Goal: Task Accomplishment & Management: Use online tool/utility

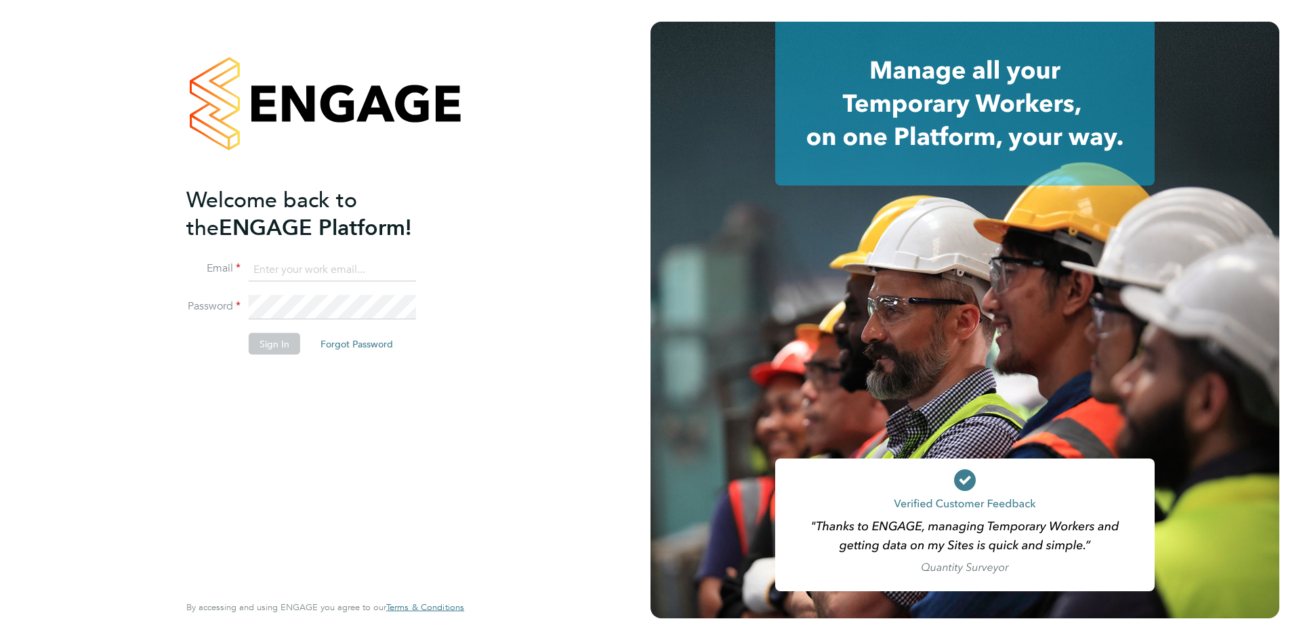
type input "georgina.ulysses@randstad.co.uk"
click at [276, 347] on button "Sign In" at bounding box center [274, 344] width 51 height 22
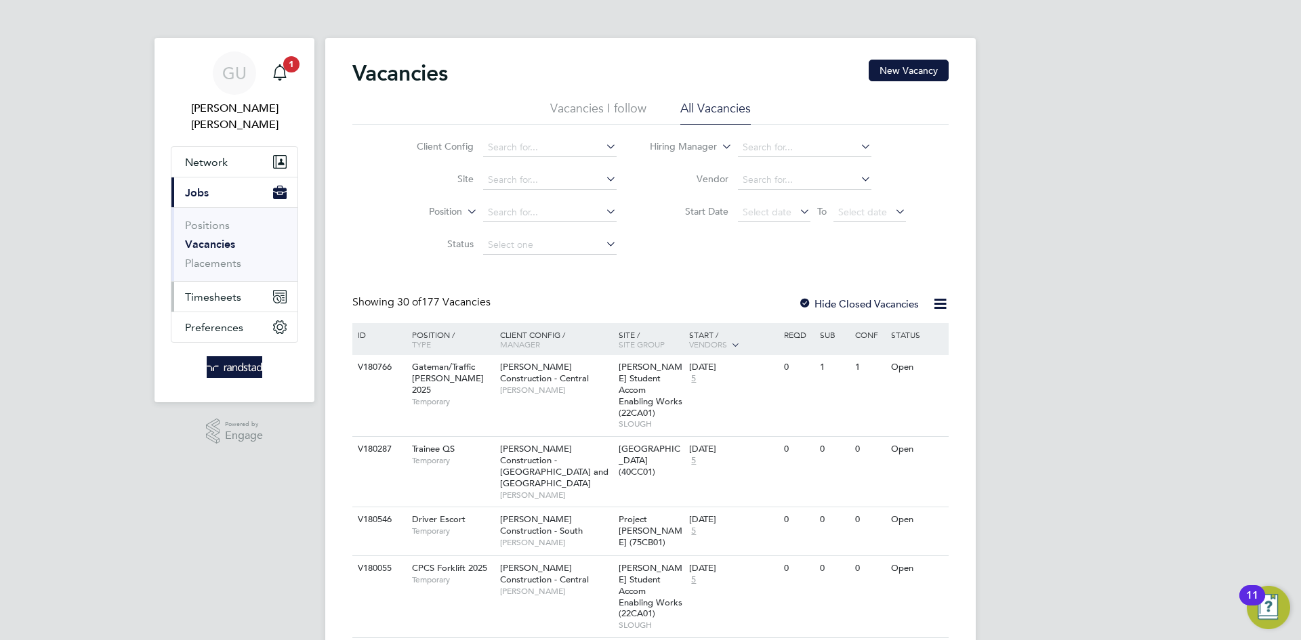
click at [217, 287] on button "Timesheets" at bounding box center [234, 297] width 126 height 30
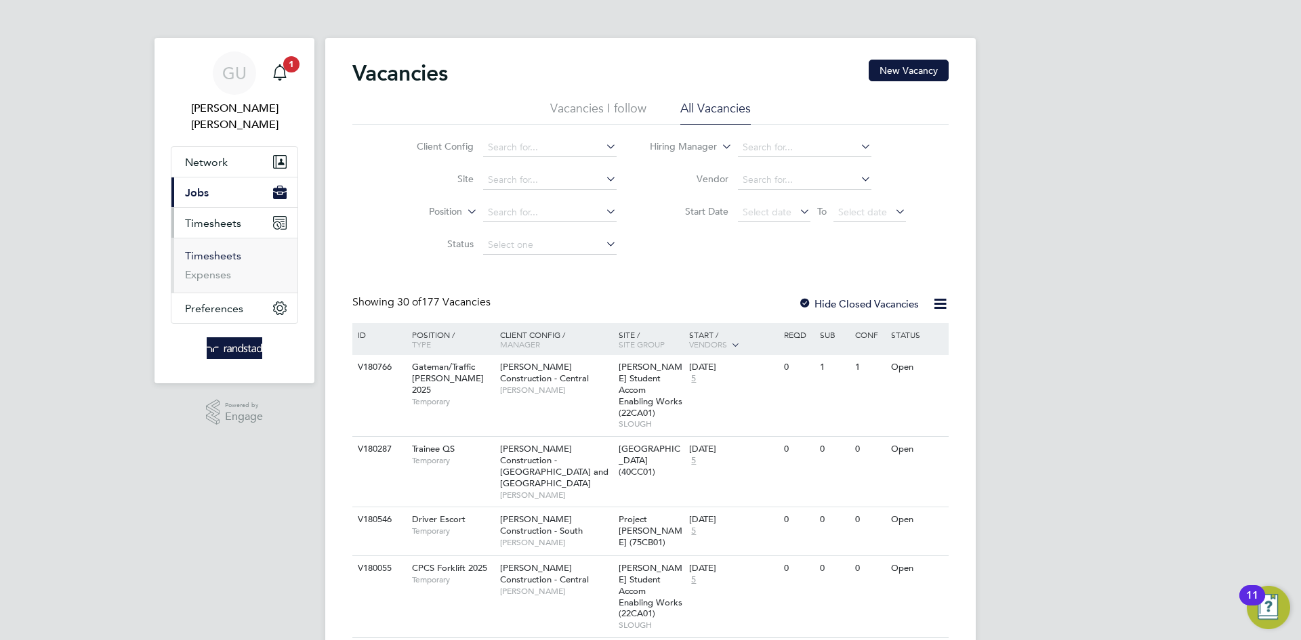
click at [227, 249] on link "Timesheets" at bounding box center [213, 255] width 56 height 13
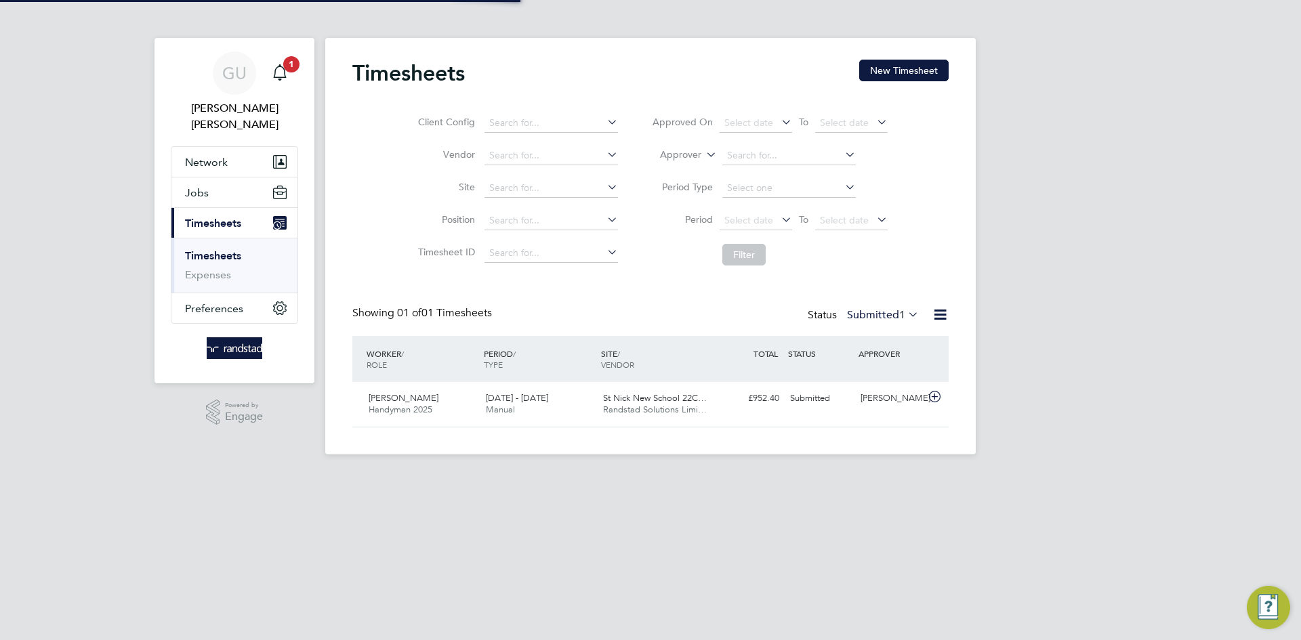
scroll to position [35, 118]
click at [515, 184] on input at bounding box center [550, 188] width 133 height 19
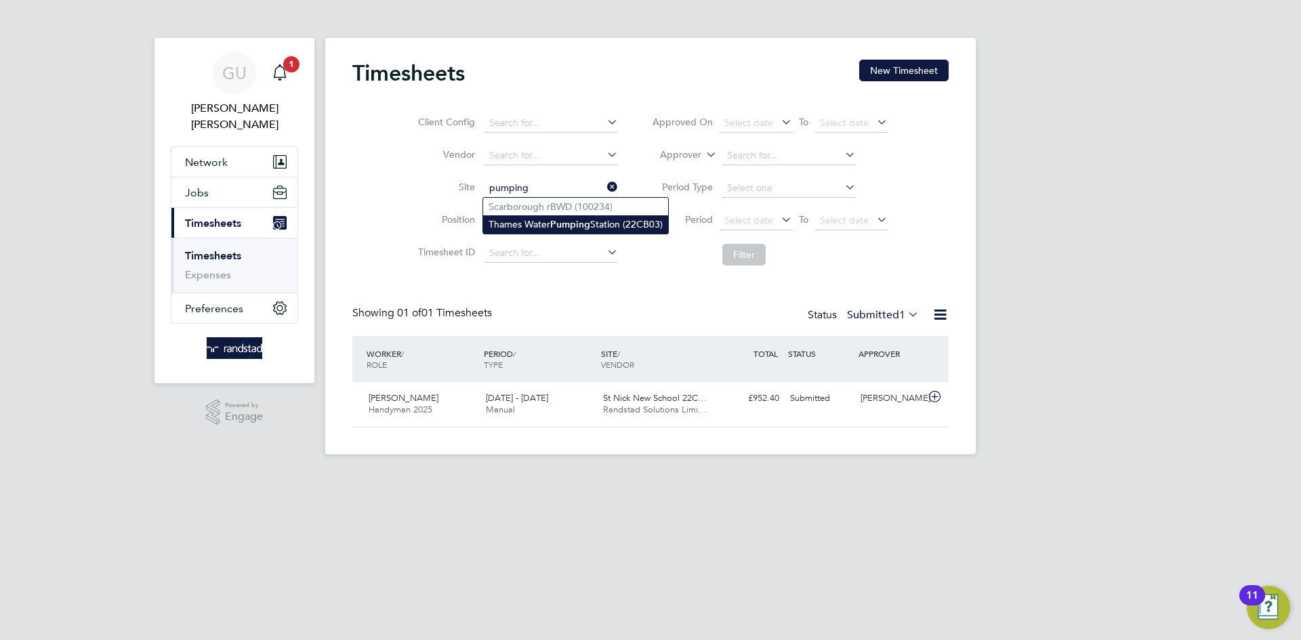
click at [594, 228] on li "Thames Water Pumping Station (22CB03)" at bounding box center [575, 224] width 185 height 18
type input "Thames Water Pumping Station (22CB03)"
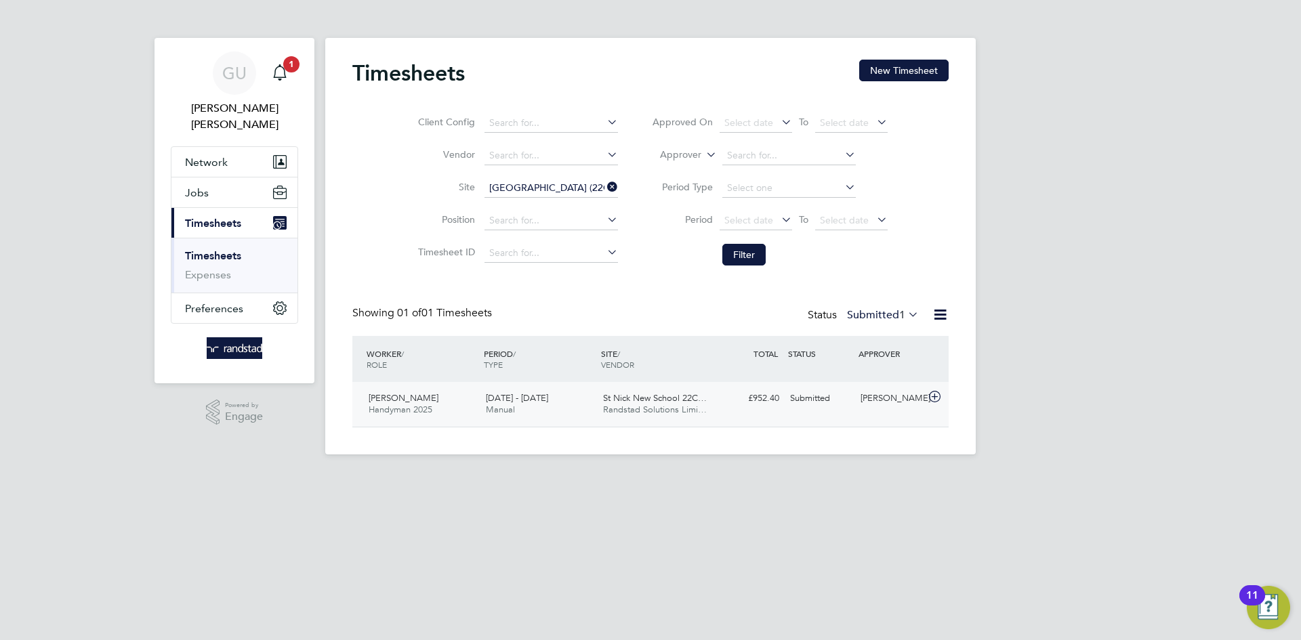
click at [825, 400] on div "Submitted" at bounding box center [819, 398] width 70 height 22
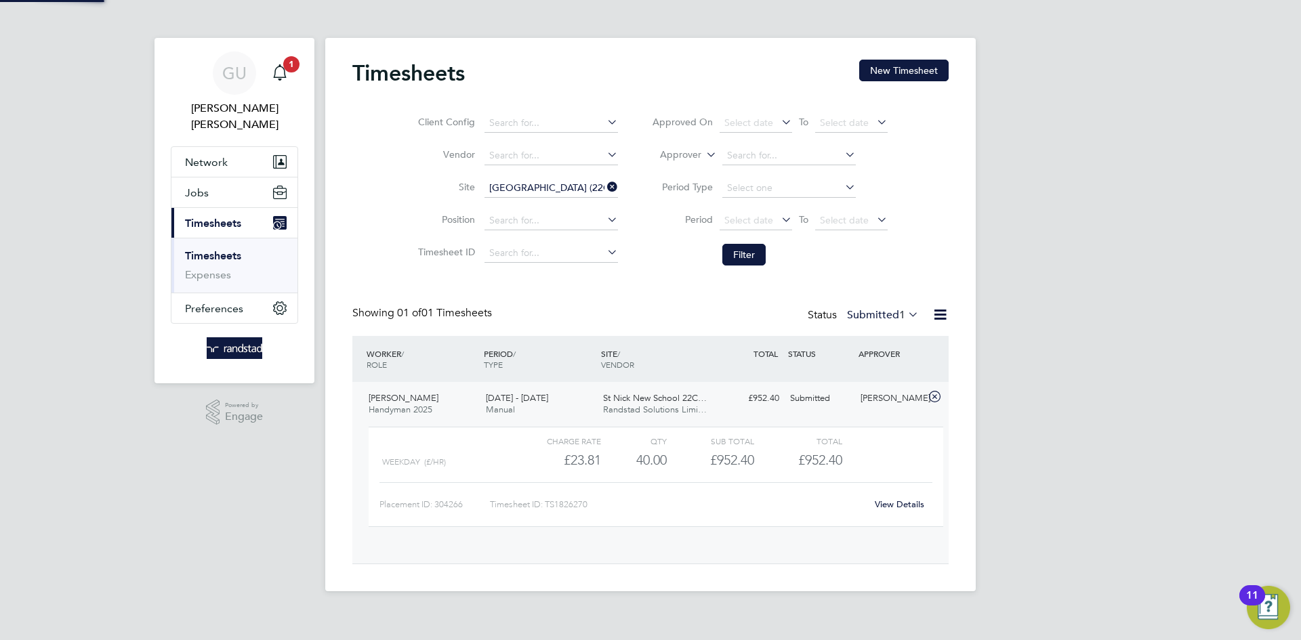
scroll to position [23, 132]
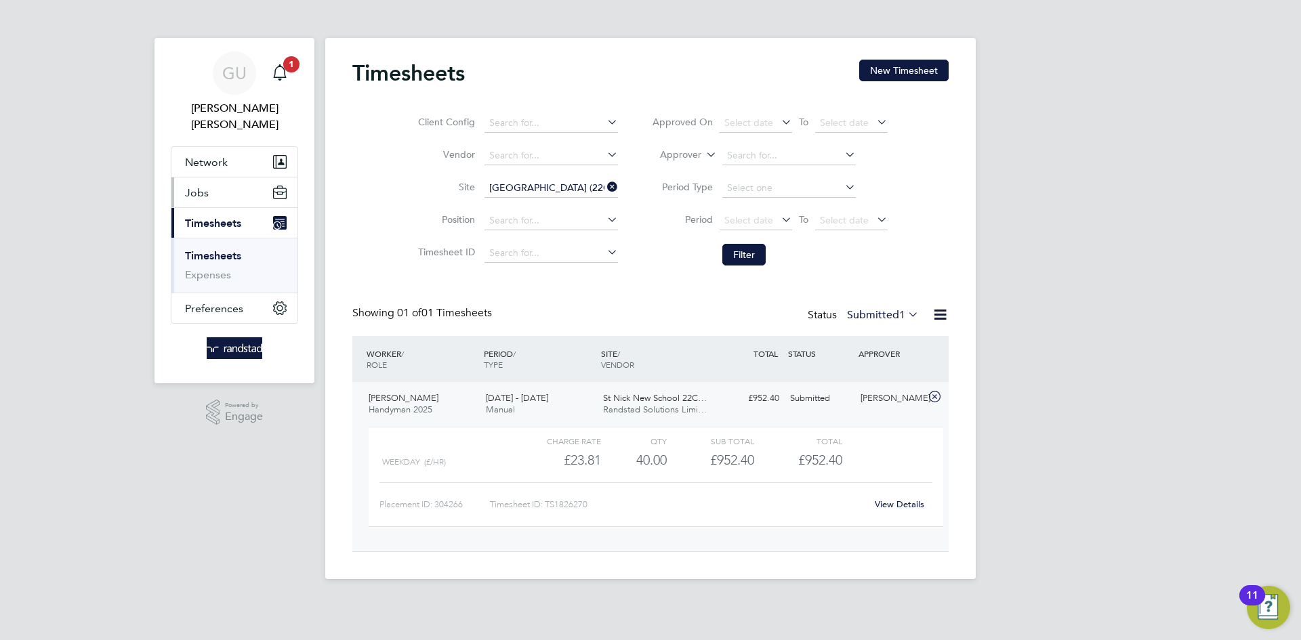
click at [219, 183] on button "Jobs" at bounding box center [234, 192] width 126 height 30
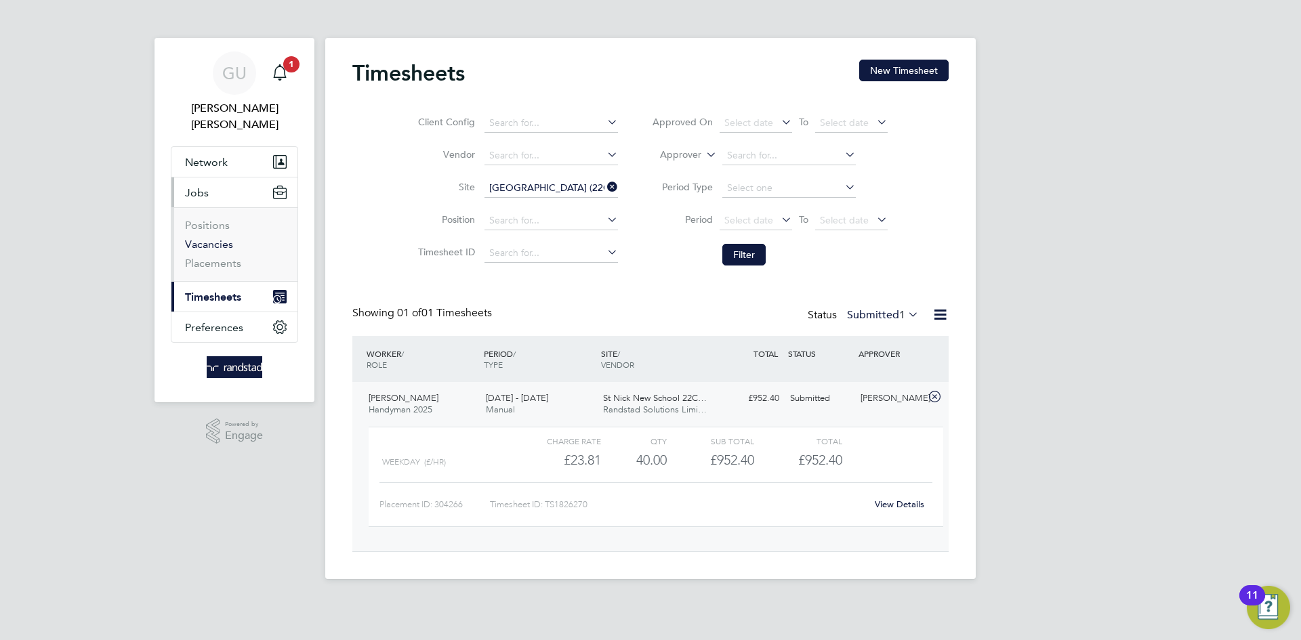
click at [224, 238] on link "Vacancies" at bounding box center [209, 244] width 48 height 13
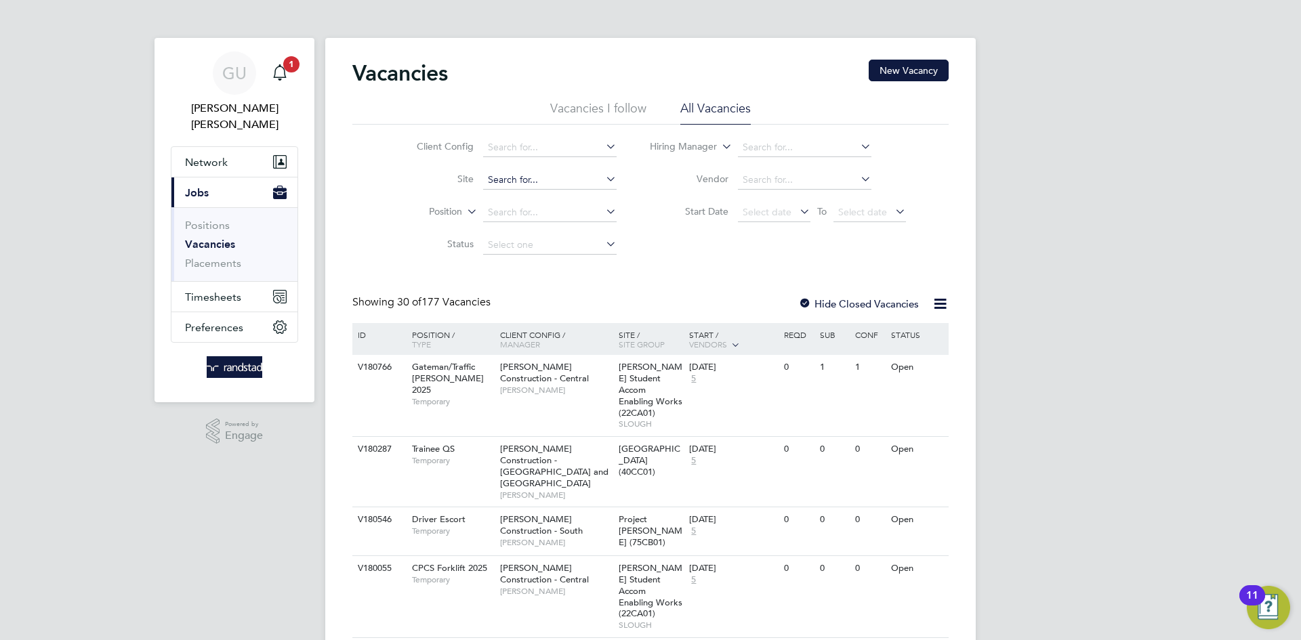
click at [510, 186] on input at bounding box center [549, 180] width 133 height 19
click at [517, 218] on li "Thames Water Pumping Station (22CB03)" at bounding box center [574, 216] width 185 height 18
type input "[GEOGRAPHIC_DATA] (22CB03)"
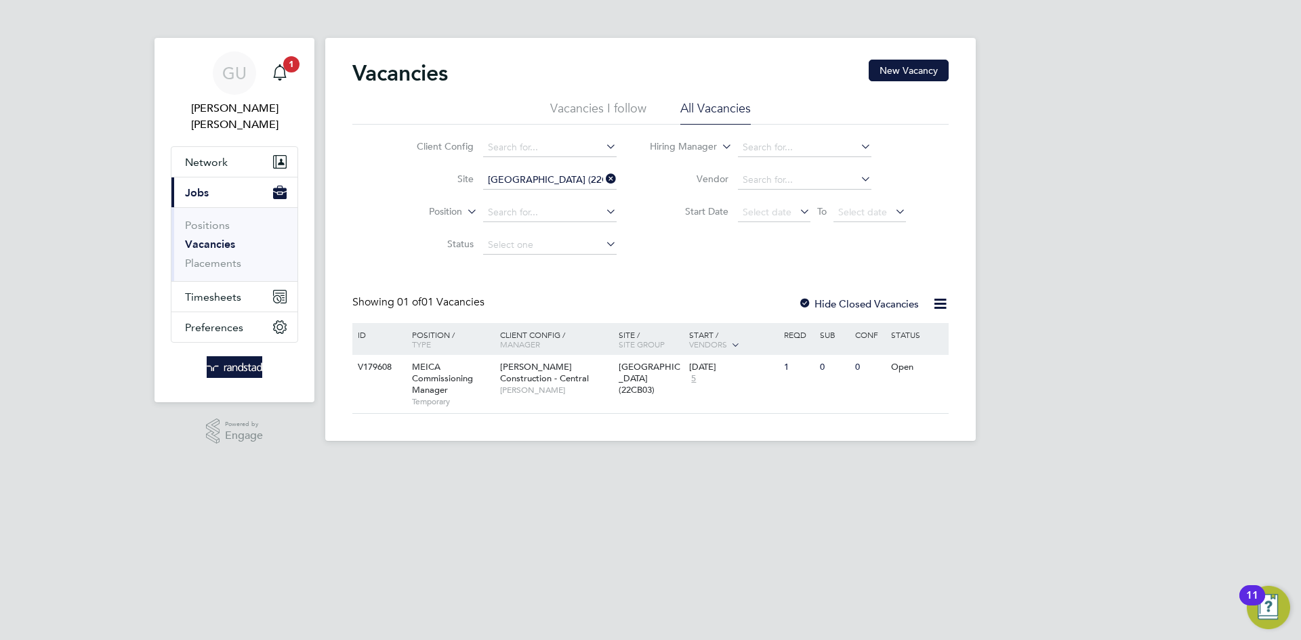
click at [799, 304] on div at bounding box center [805, 305] width 14 height 14
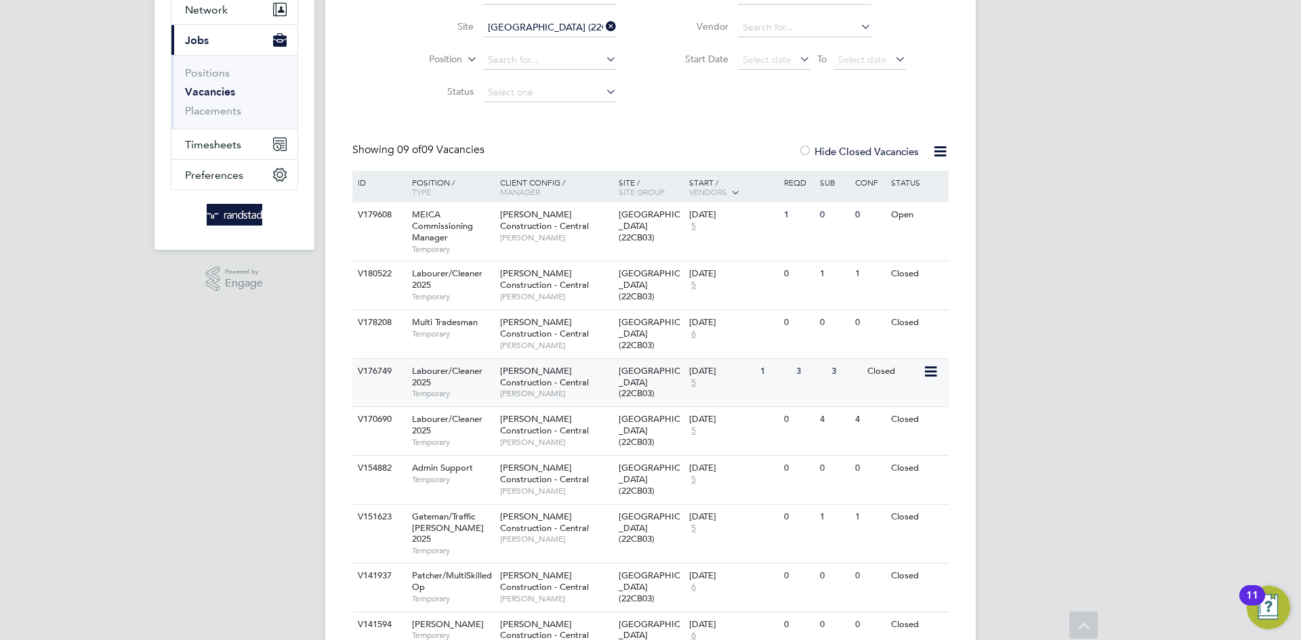
scroll to position [146, 0]
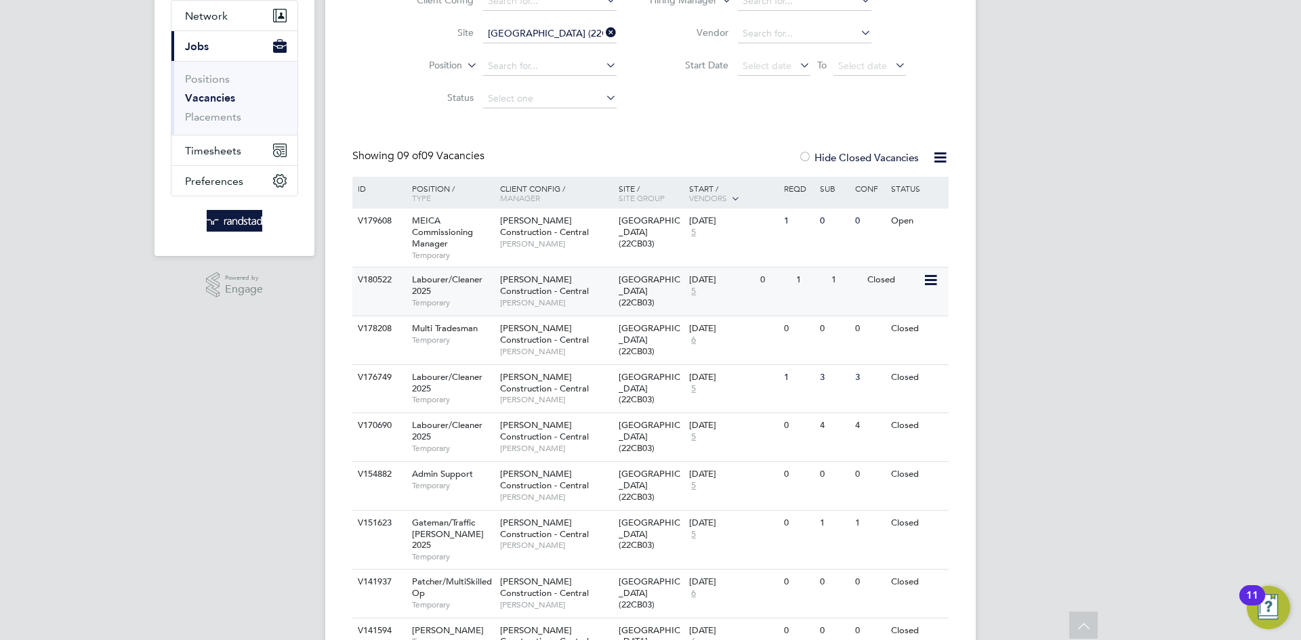
click at [936, 283] on icon at bounding box center [930, 280] width 14 height 16
click at [896, 352] on li "Update Status" at bounding box center [896, 350] width 79 height 19
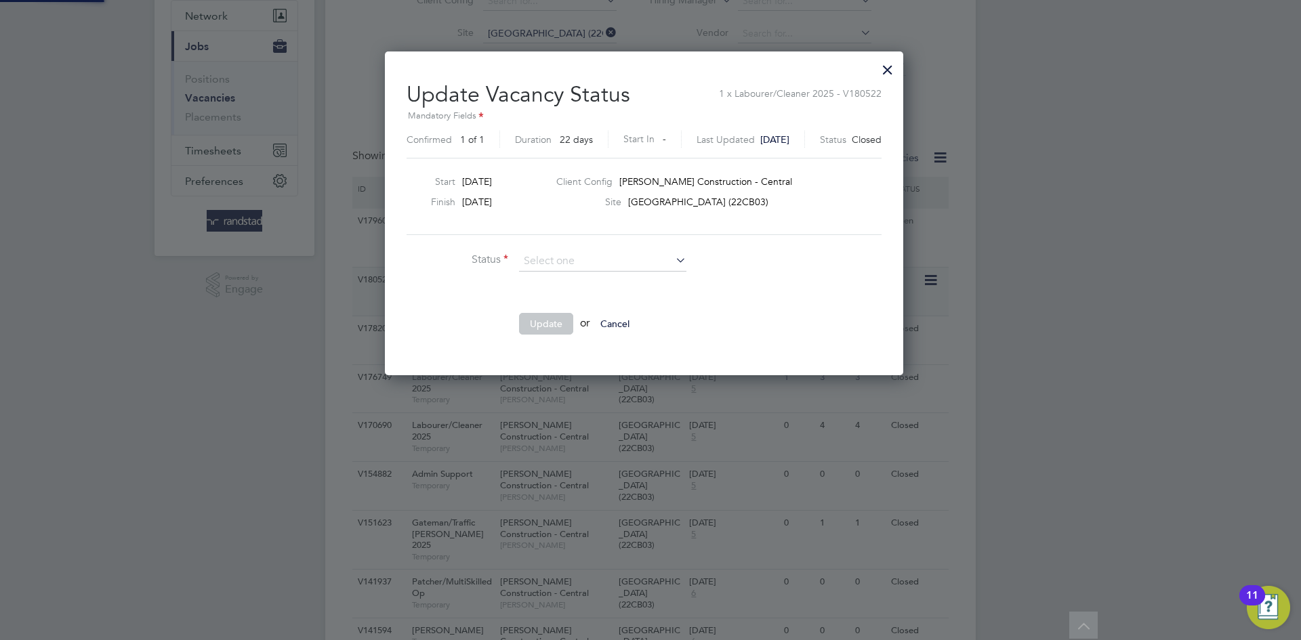
scroll to position [324, 532]
click at [608, 274] on li "Open" at bounding box center [602, 280] width 169 height 18
type input "Open"
click at [541, 322] on button "Update" at bounding box center [546, 324] width 54 height 22
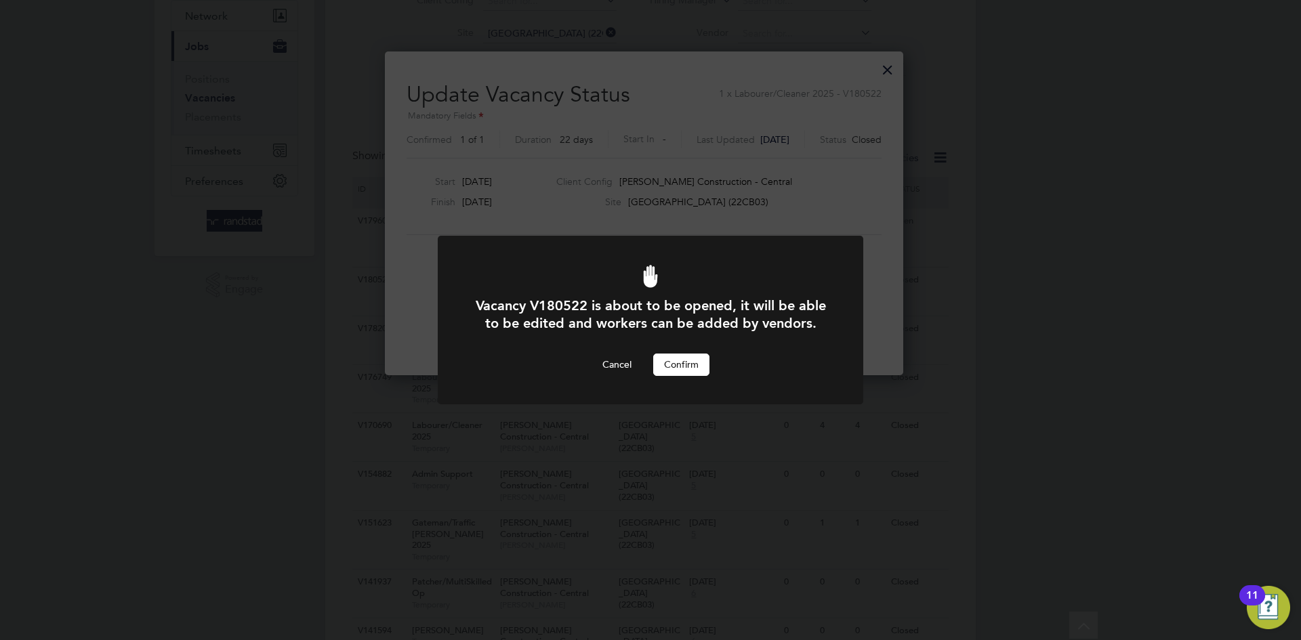
scroll to position [0, 0]
click at [670, 362] on button "Confirm" at bounding box center [681, 365] width 56 height 22
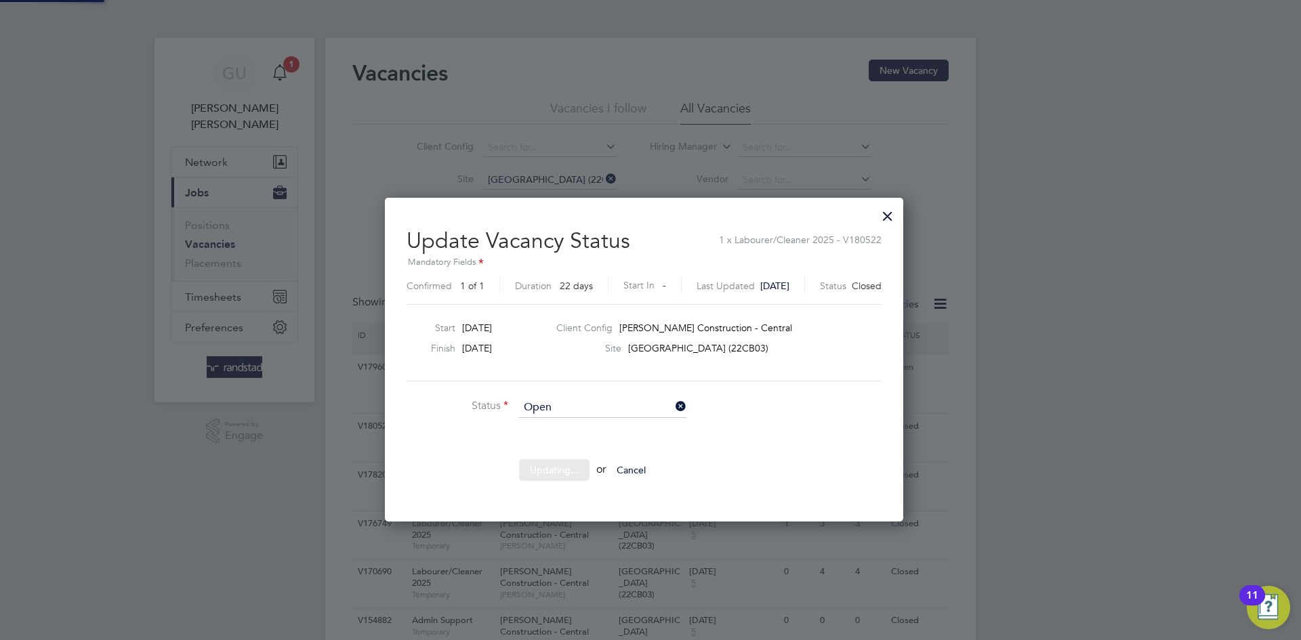
scroll to position [146, 0]
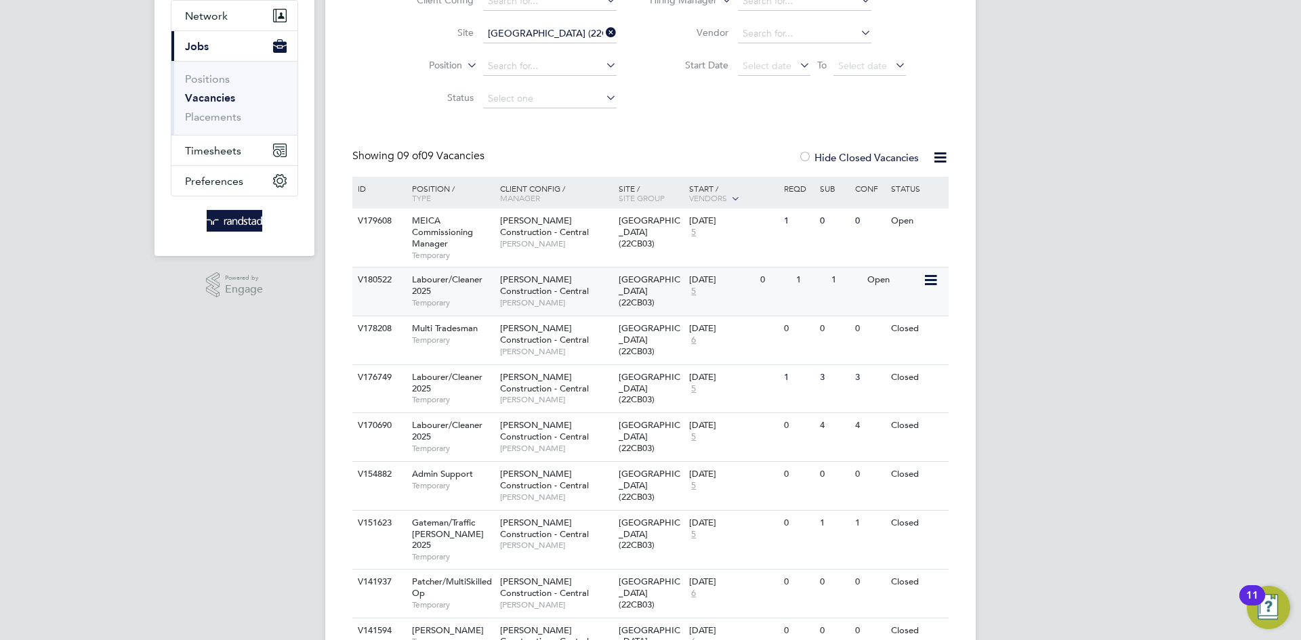
click at [636, 294] on span "[GEOGRAPHIC_DATA] (22CB03)" at bounding box center [649, 291] width 62 height 35
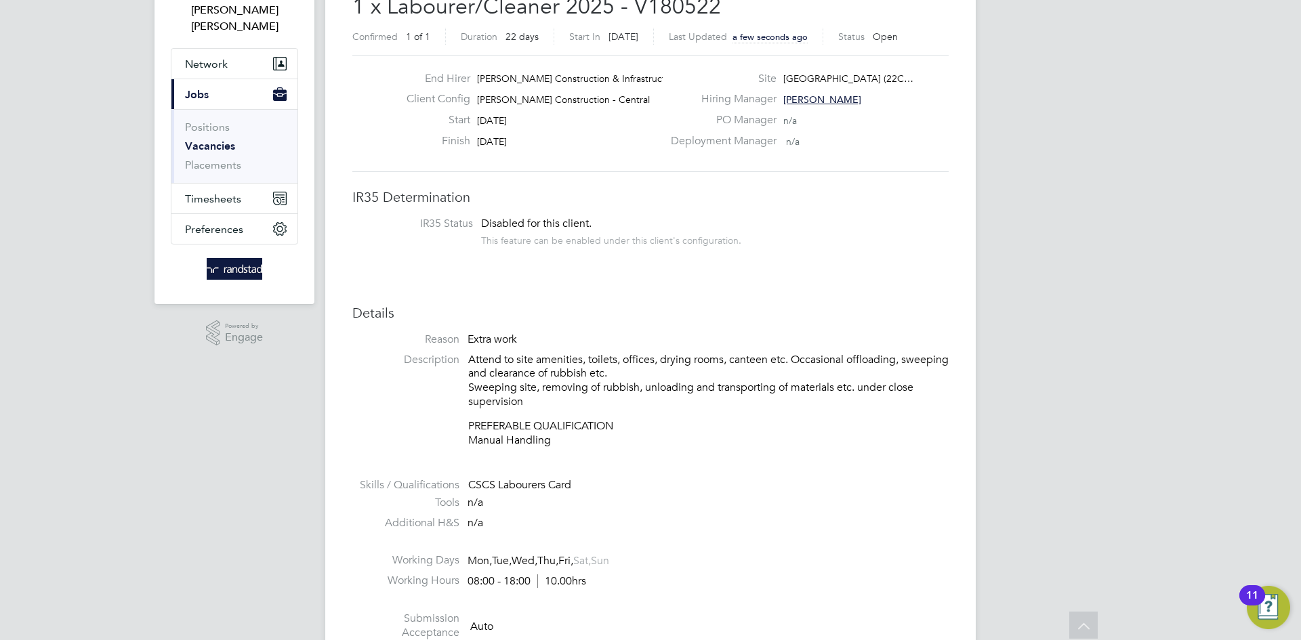
scroll to position [83, 0]
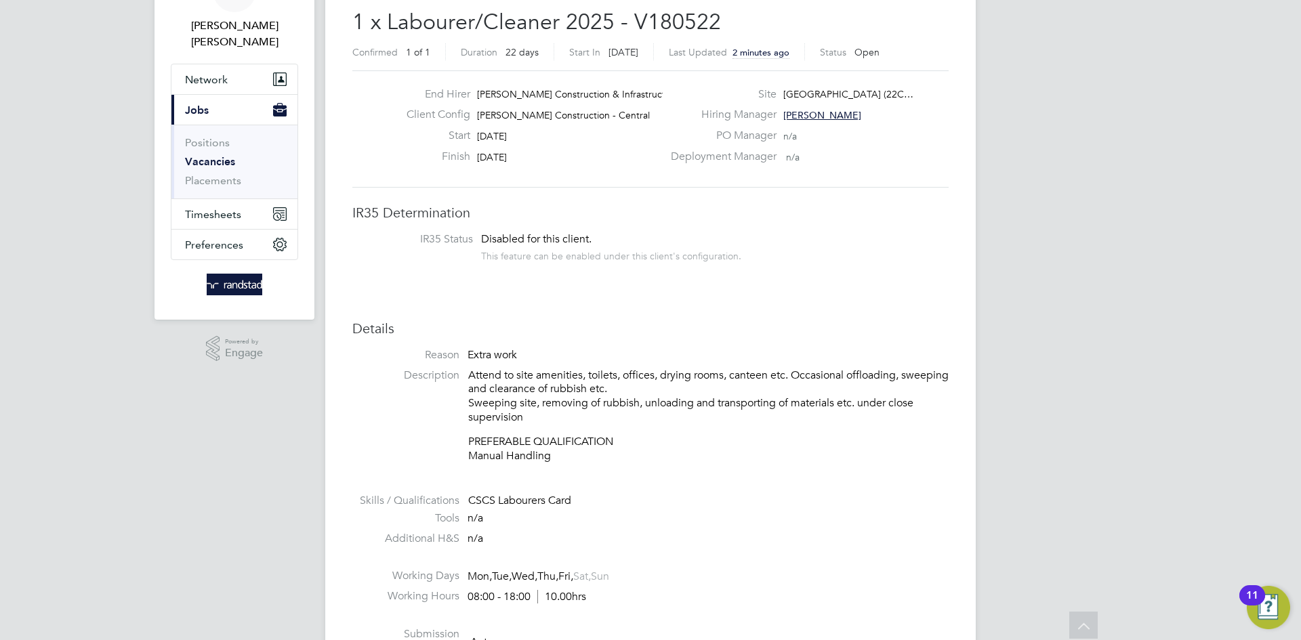
click at [898, 520] on li "Tools n/a" at bounding box center [650, 521] width 596 height 20
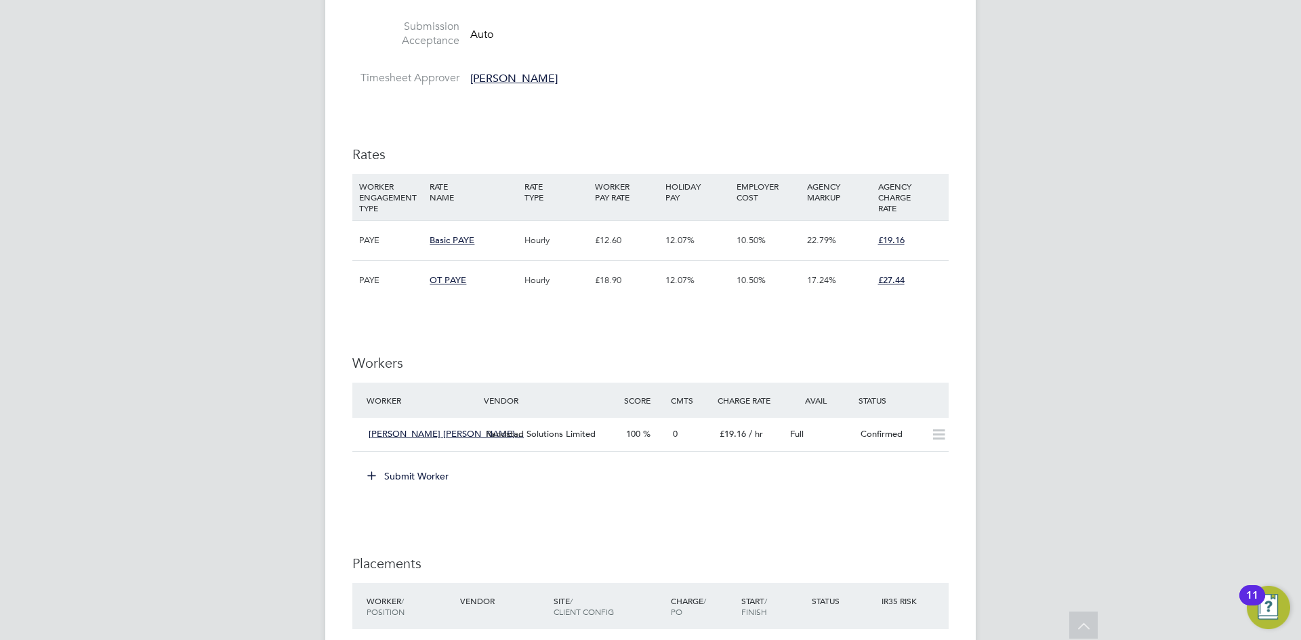
scroll to position [692, 0]
click at [933, 437] on icon at bounding box center [938, 433] width 17 height 11
click at [936, 435] on icon at bounding box center [938, 433] width 17 height 11
click at [1012, 394] on div "GU Georgina Ulysses Notifications 1 Applications: Network Businesses Sites Work…" at bounding box center [650, 175] width 1301 height 1735
click at [940, 431] on icon at bounding box center [938, 433] width 17 height 11
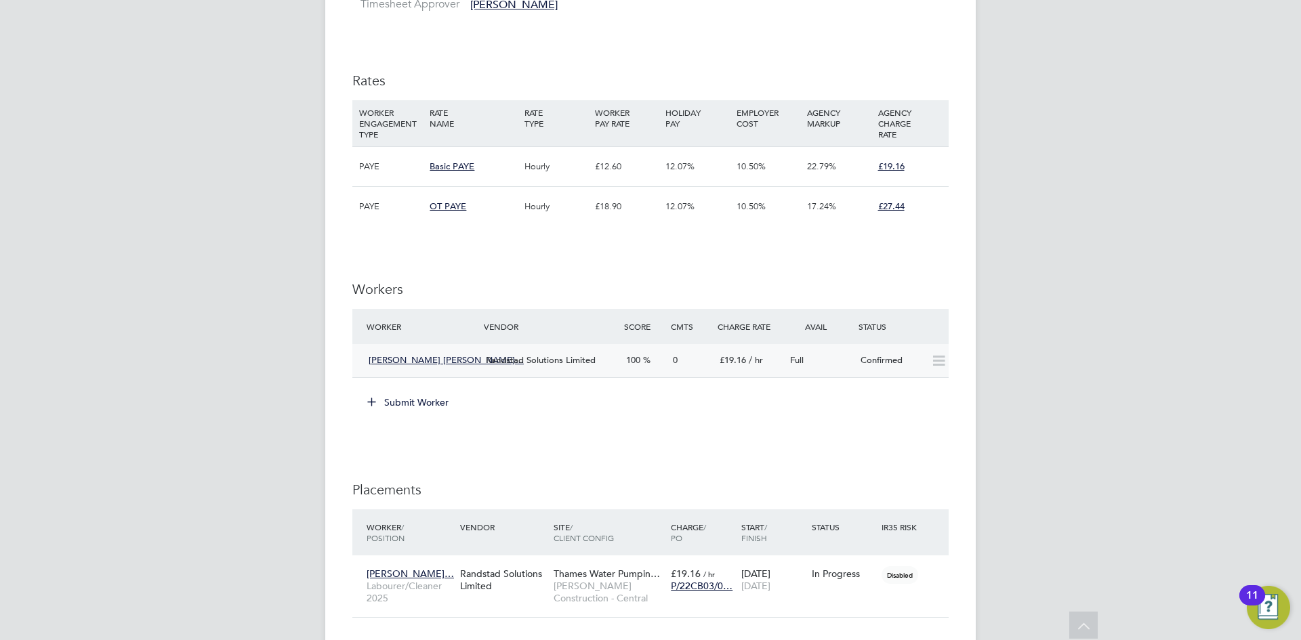
scroll to position [818, 0]
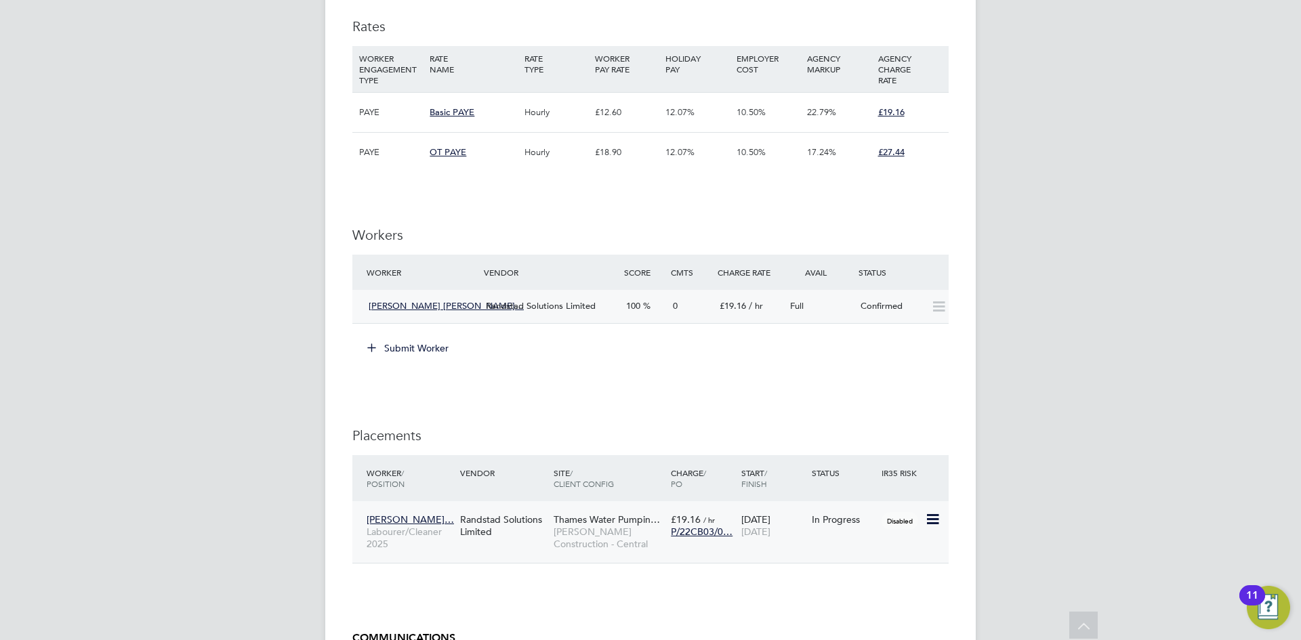
click at [934, 522] on icon at bounding box center [932, 519] width 14 height 16
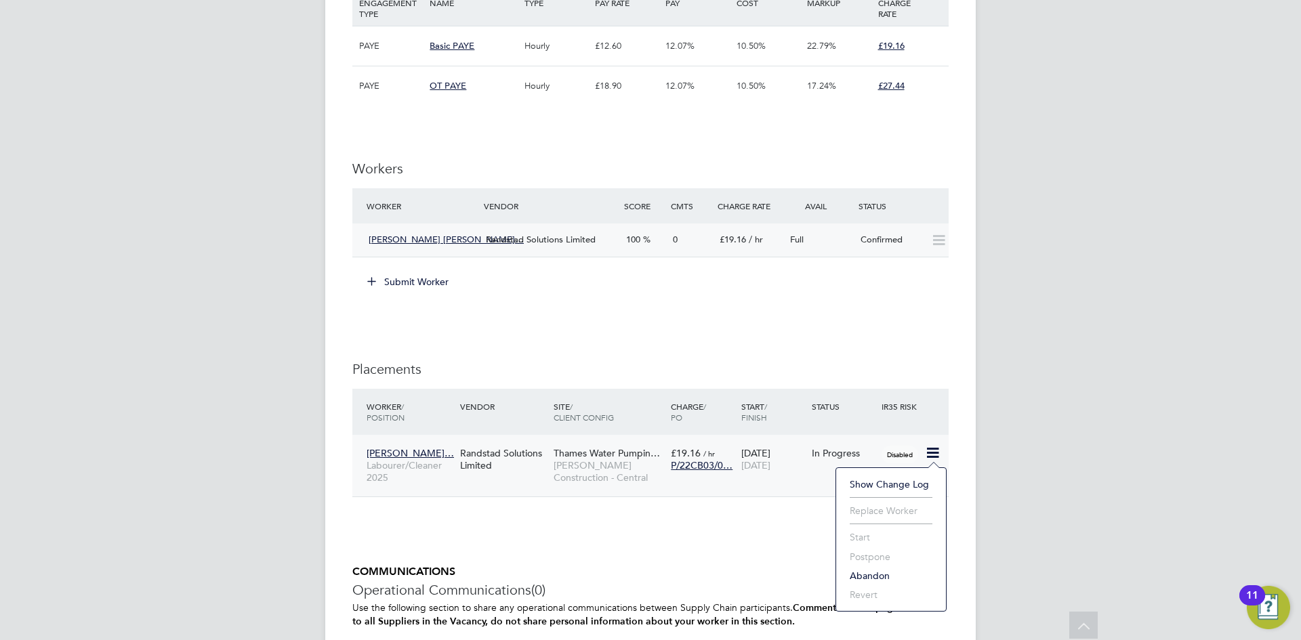
scroll to position [887, 0]
click at [505, 473] on div "Randstad Solutions Limited" at bounding box center [503, 457] width 93 height 38
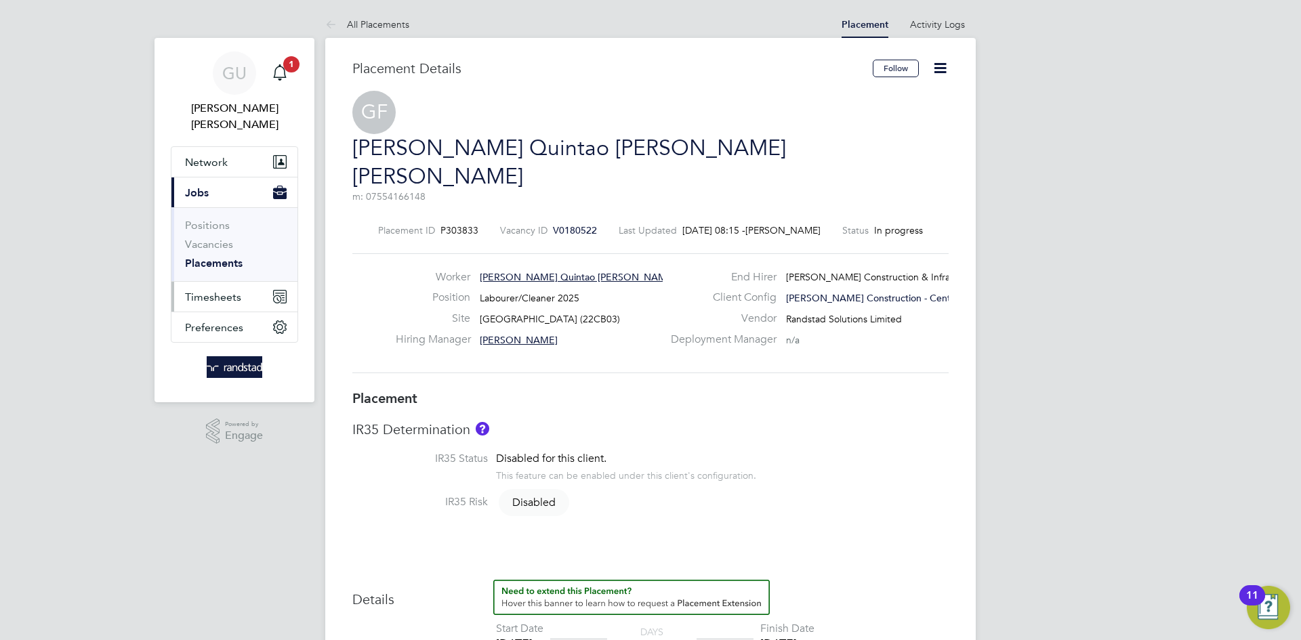
click at [219, 291] on span "Timesheets" at bounding box center [213, 297] width 56 height 13
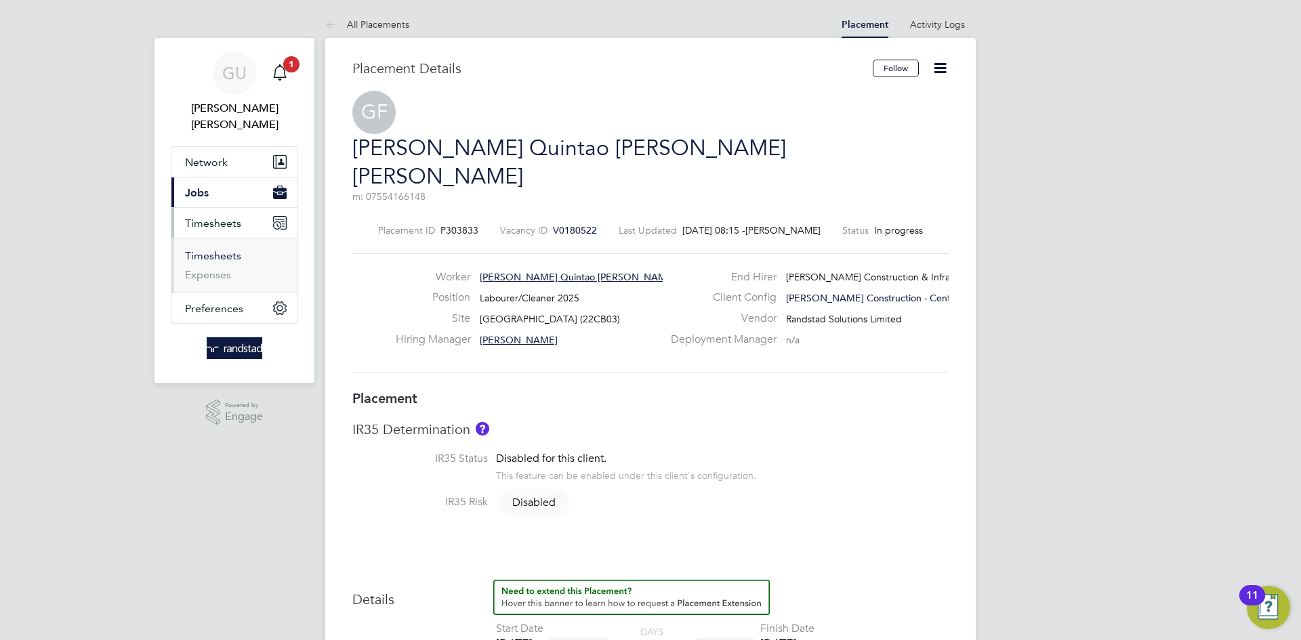
click at [224, 249] on link "Timesheets" at bounding box center [213, 255] width 56 height 13
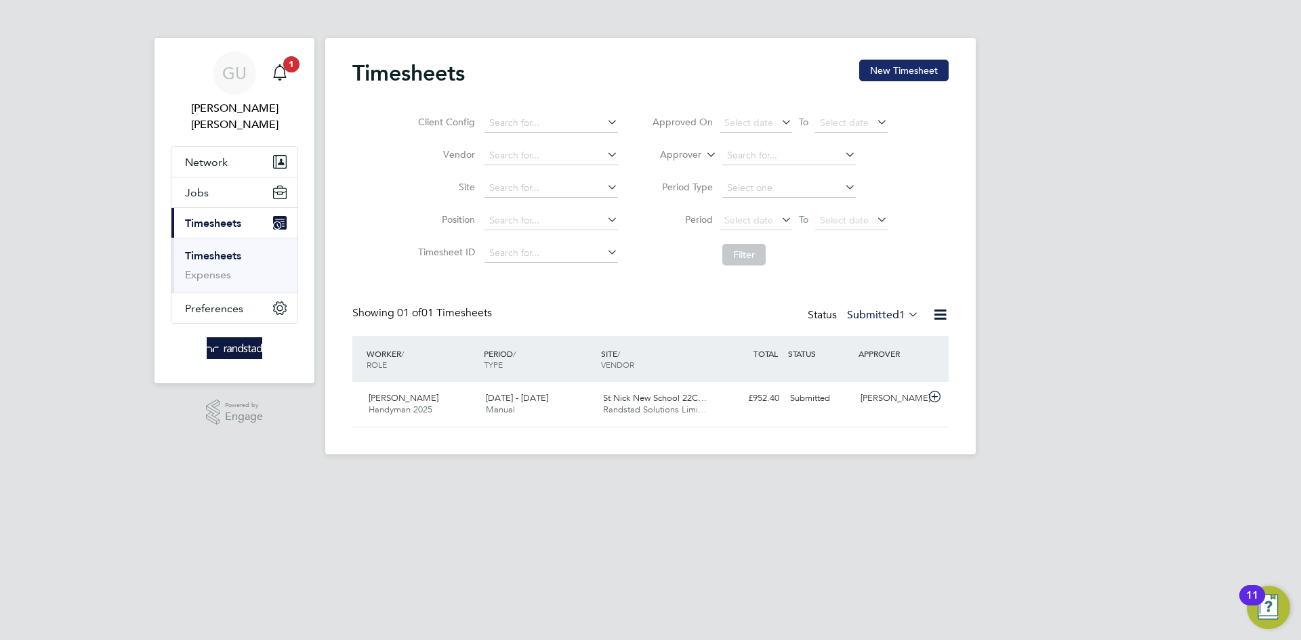
click at [902, 64] on button "New Timesheet" at bounding box center [903, 71] width 89 height 22
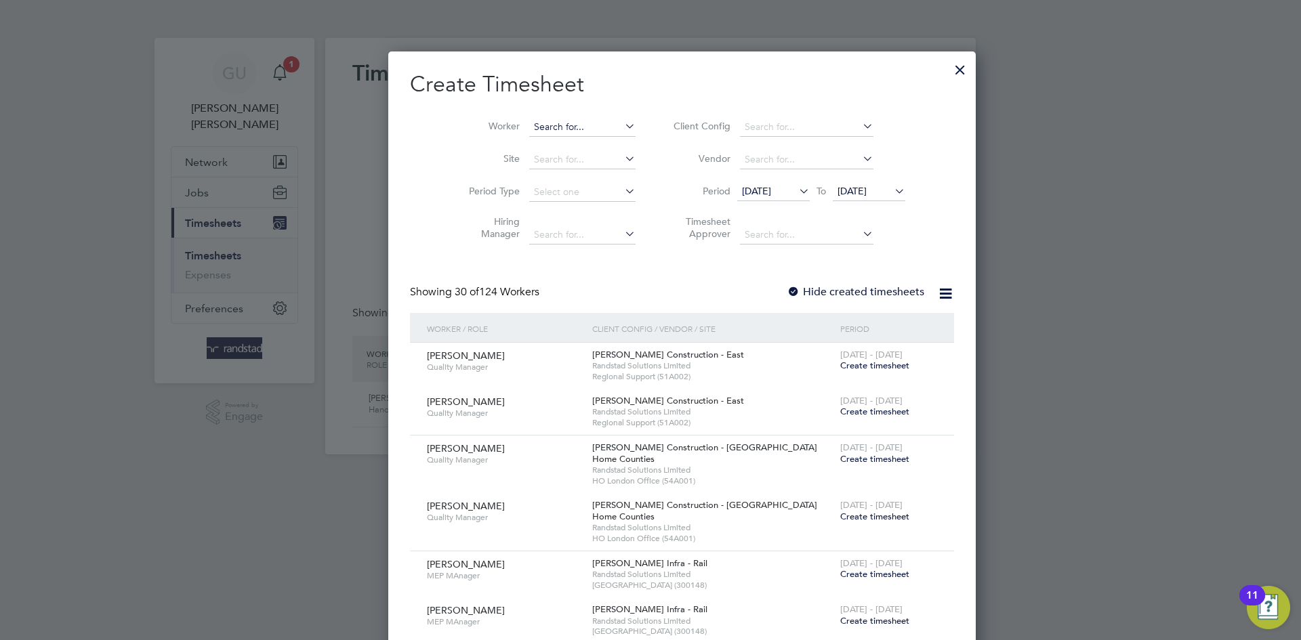
click at [529, 122] on input at bounding box center [582, 127] width 106 height 19
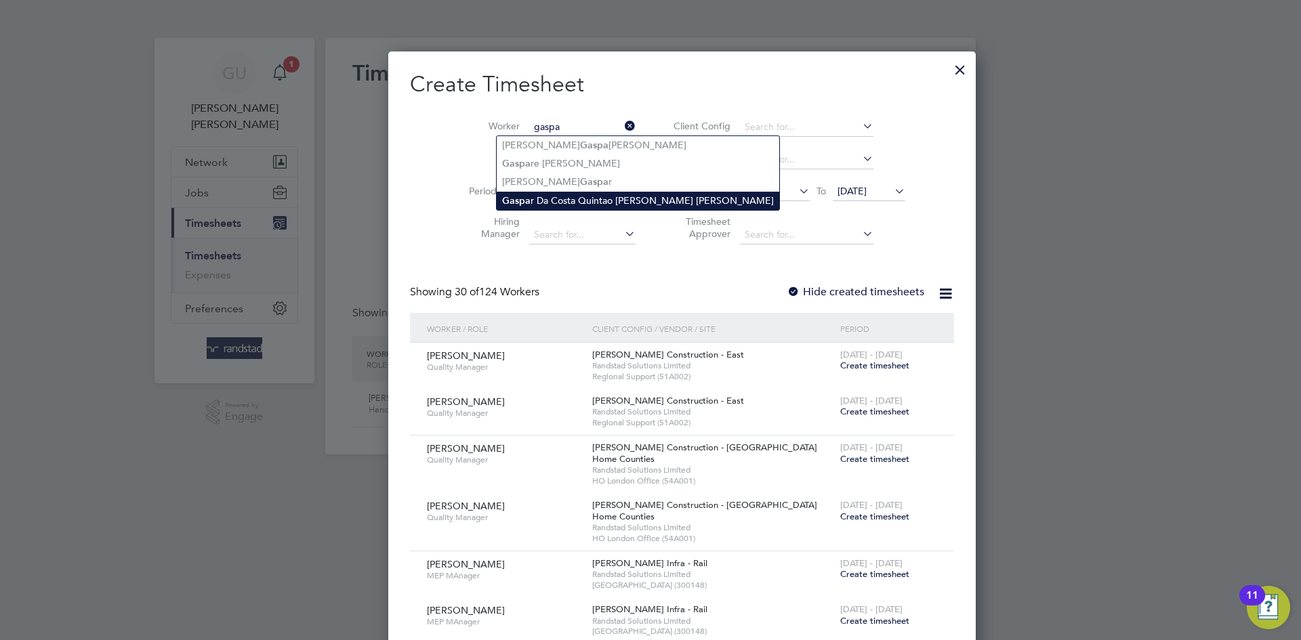
click at [601, 192] on li "[PERSON_NAME] Quintao [PERSON_NAME] [PERSON_NAME]" at bounding box center [637, 201] width 282 height 18
type input "[PERSON_NAME] Quintao [PERSON_NAME] [PERSON_NAME]"
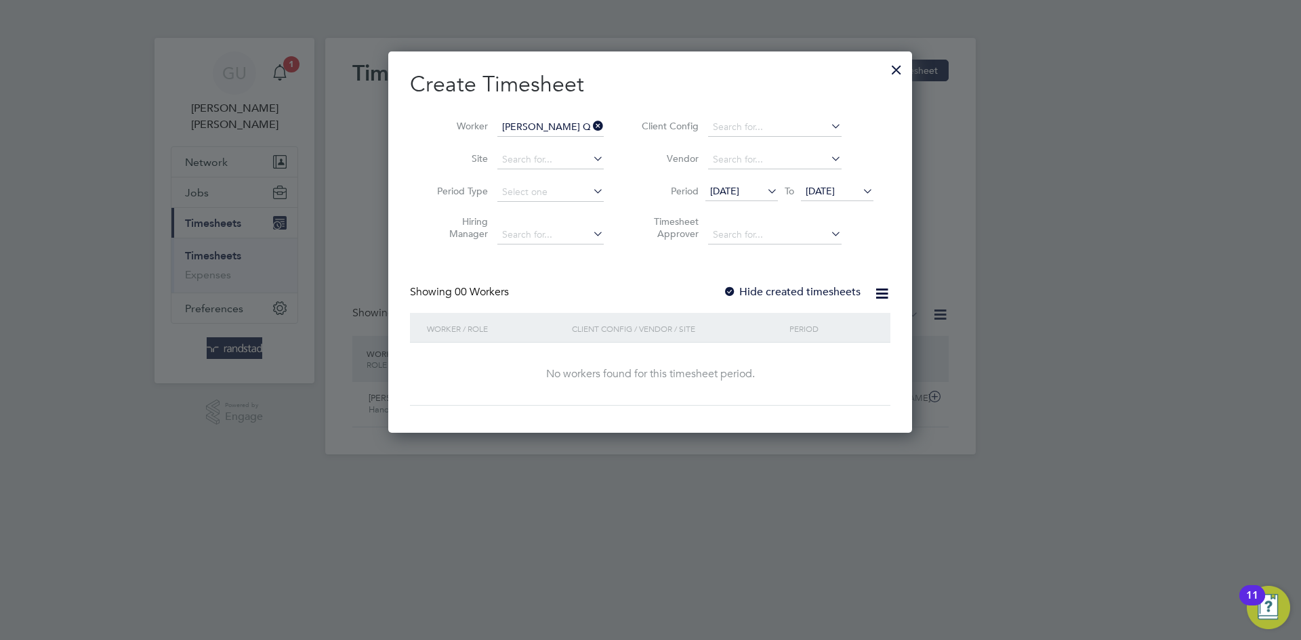
click at [834, 190] on span "[DATE]" at bounding box center [819, 191] width 29 height 12
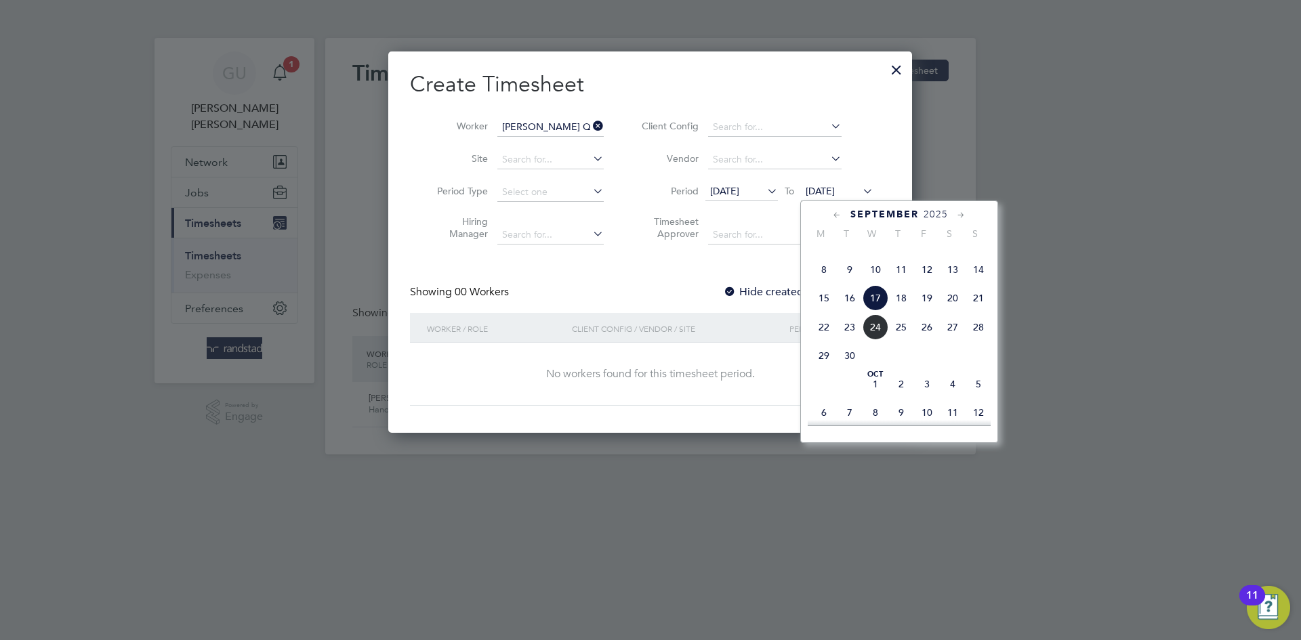
click at [929, 311] on span "19" at bounding box center [927, 298] width 26 height 26
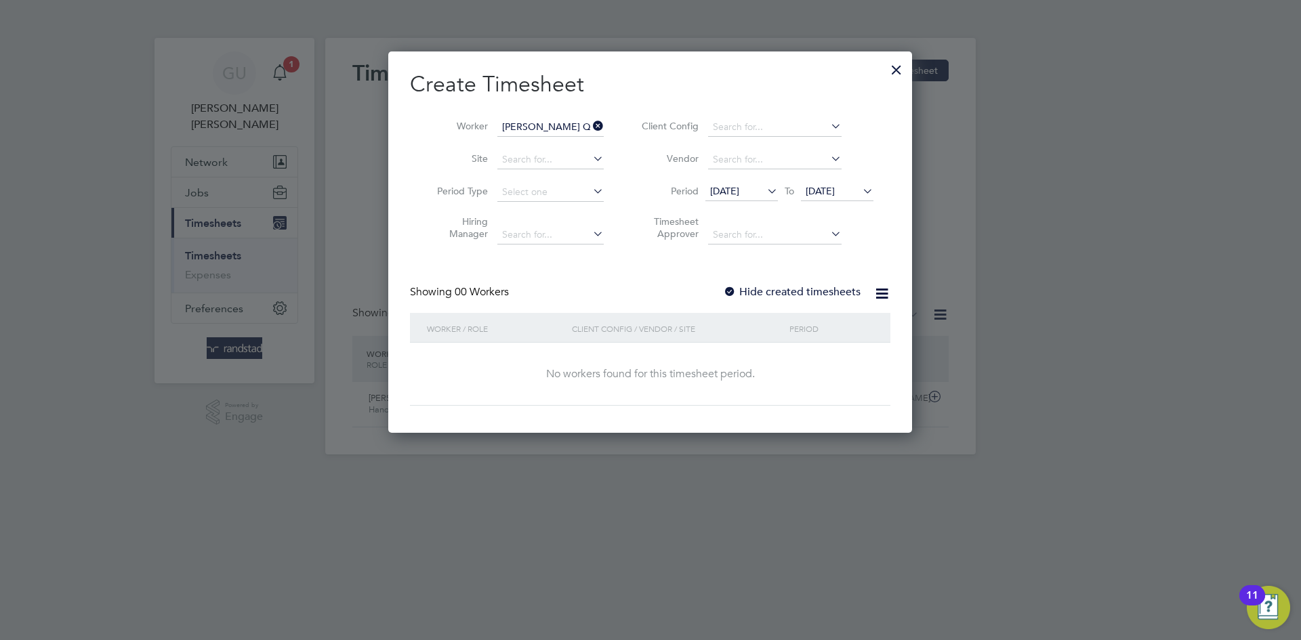
click at [733, 291] on div at bounding box center [730, 293] width 14 height 14
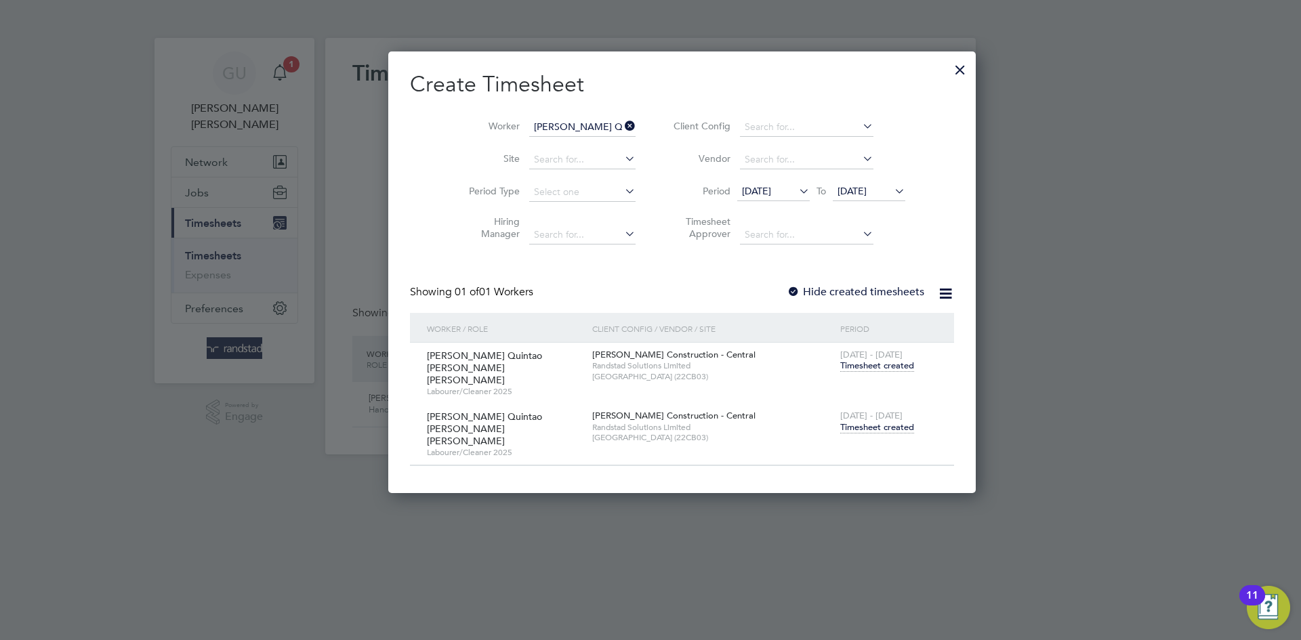
click at [840, 421] on span "Timesheet created" at bounding box center [877, 427] width 74 height 12
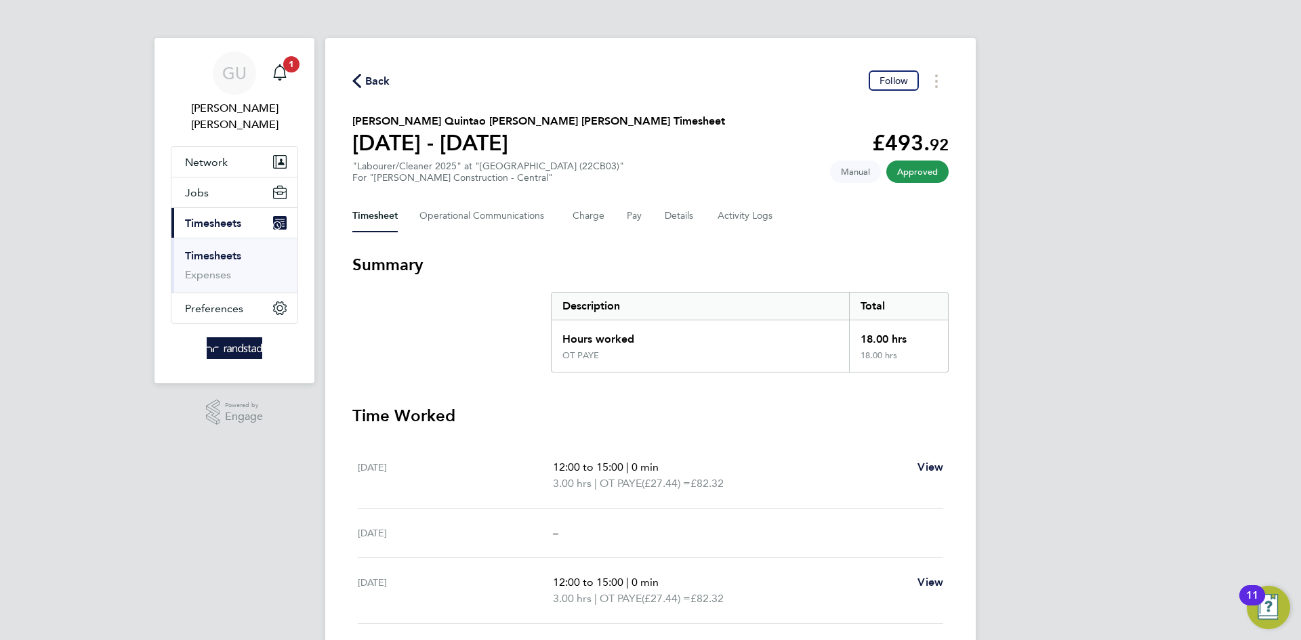
click at [216, 213] on button "Current page: Timesheets" at bounding box center [234, 223] width 126 height 30
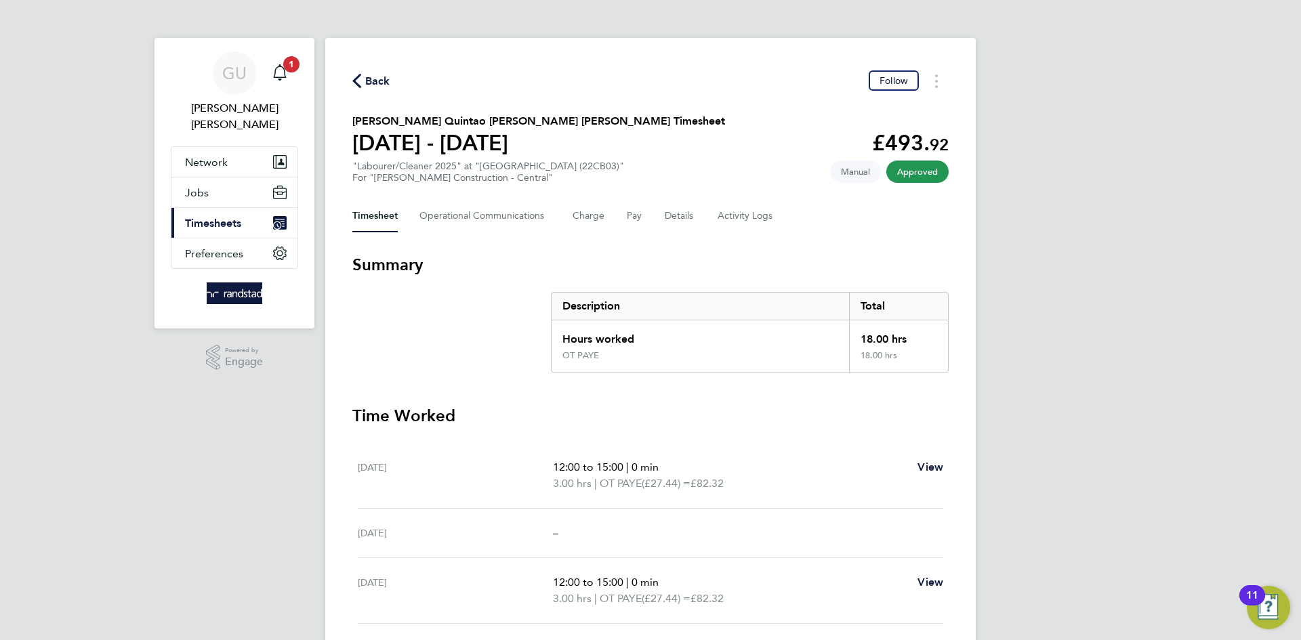
click at [223, 215] on button "Current page: Timesheets" at bounding box center [234, 223] width 126 height 30
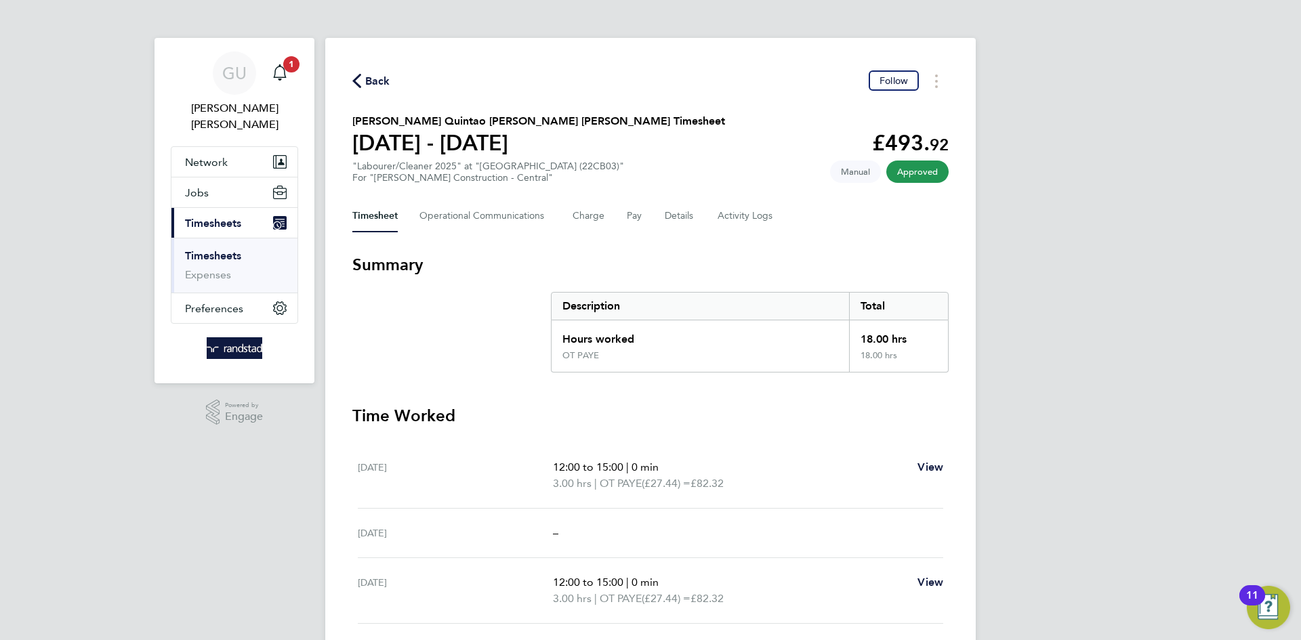
click at [219, 249] on link "Timesheets" at bounding box center [213, 255] width 56 height 13
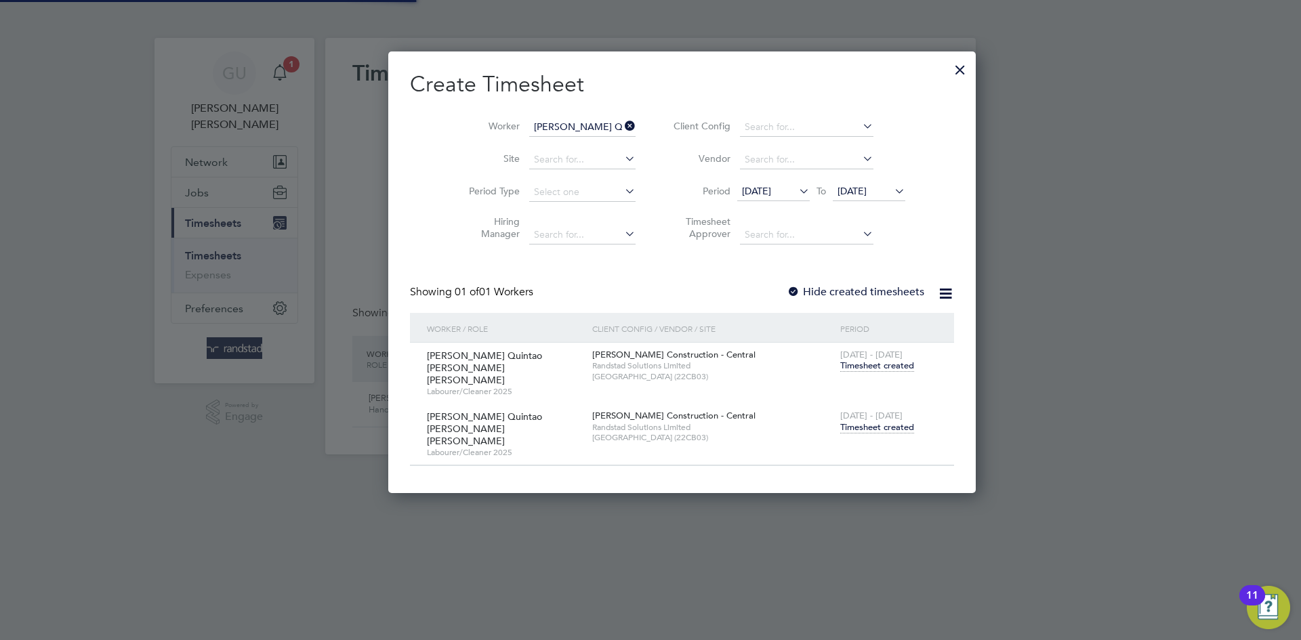
scroll to position [35, 118]
click at [622, 122] on icon at bounding box center [622, 126] width 0 height 19
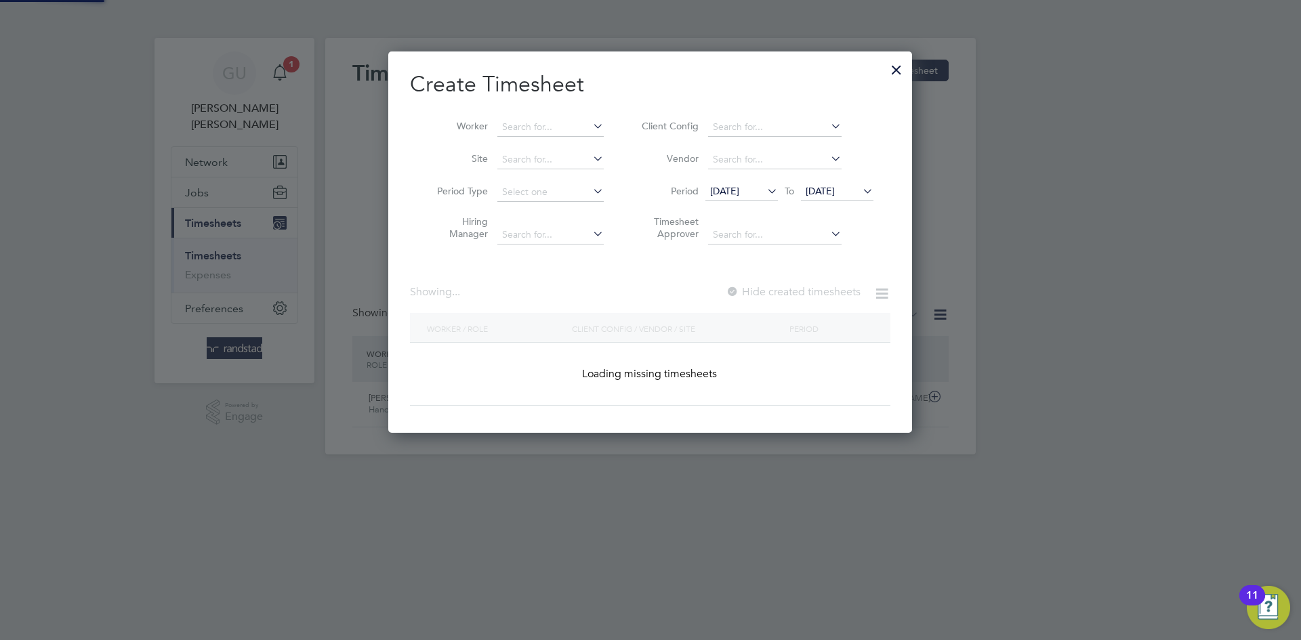
scroll to position [382, 524]
click at [532, 125] on input at bounding box center [550, 127] width 106 height 19
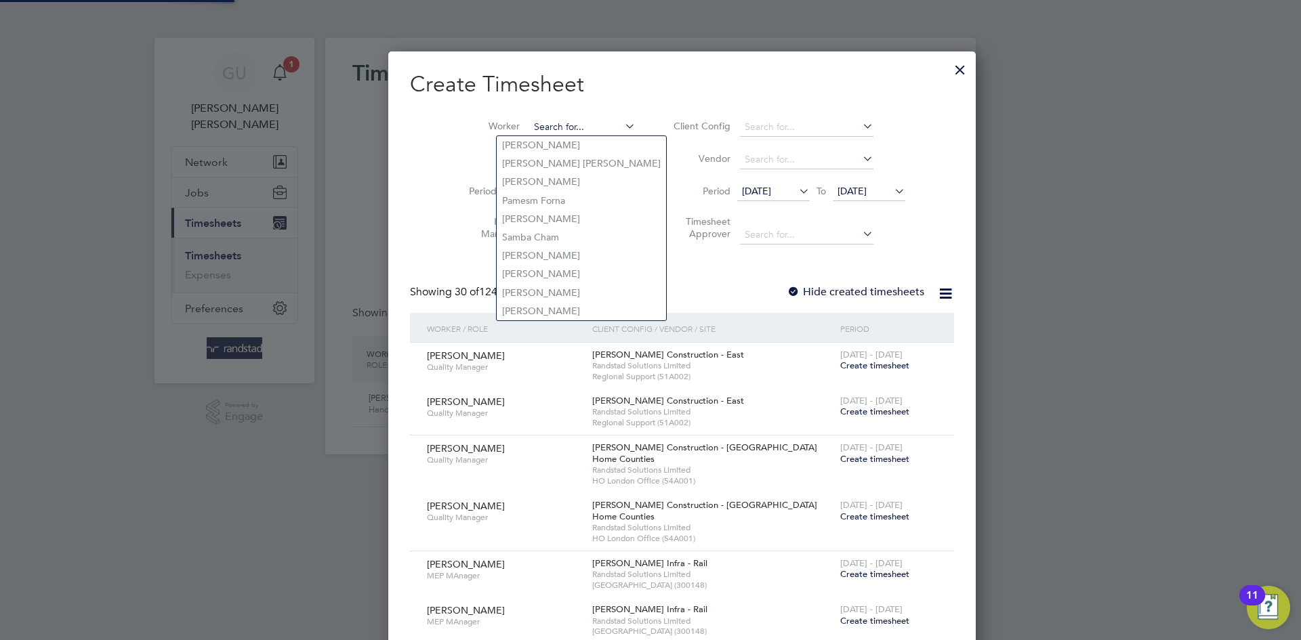
paste input "[PERSON_NAME]"
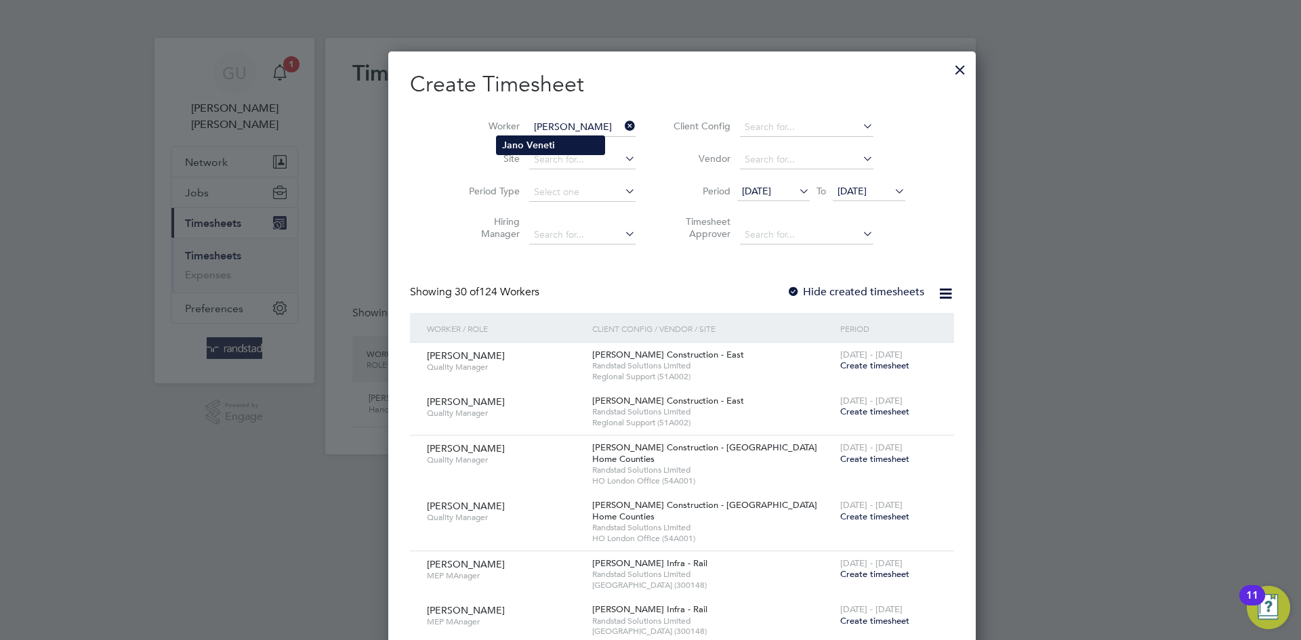
type input "[PERSON_NAME]"
click at [535, 150] on b "Veneti" at bounding box center [540, 146] width 28 height 12
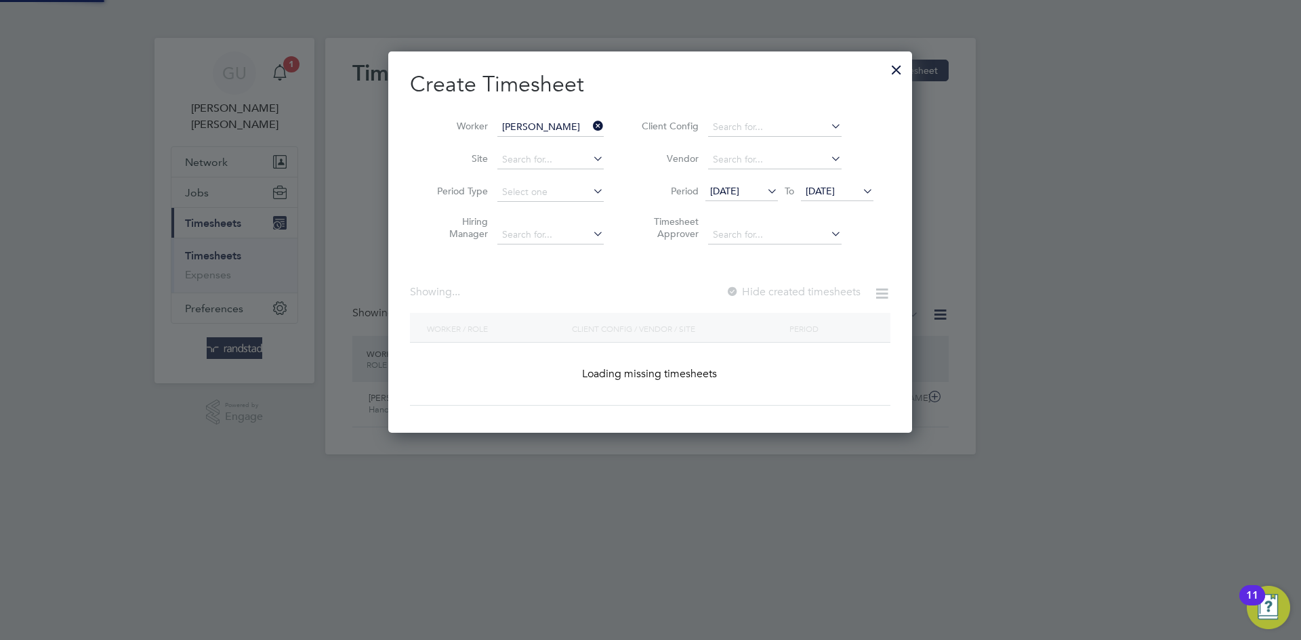
scroll to position [411, 524]
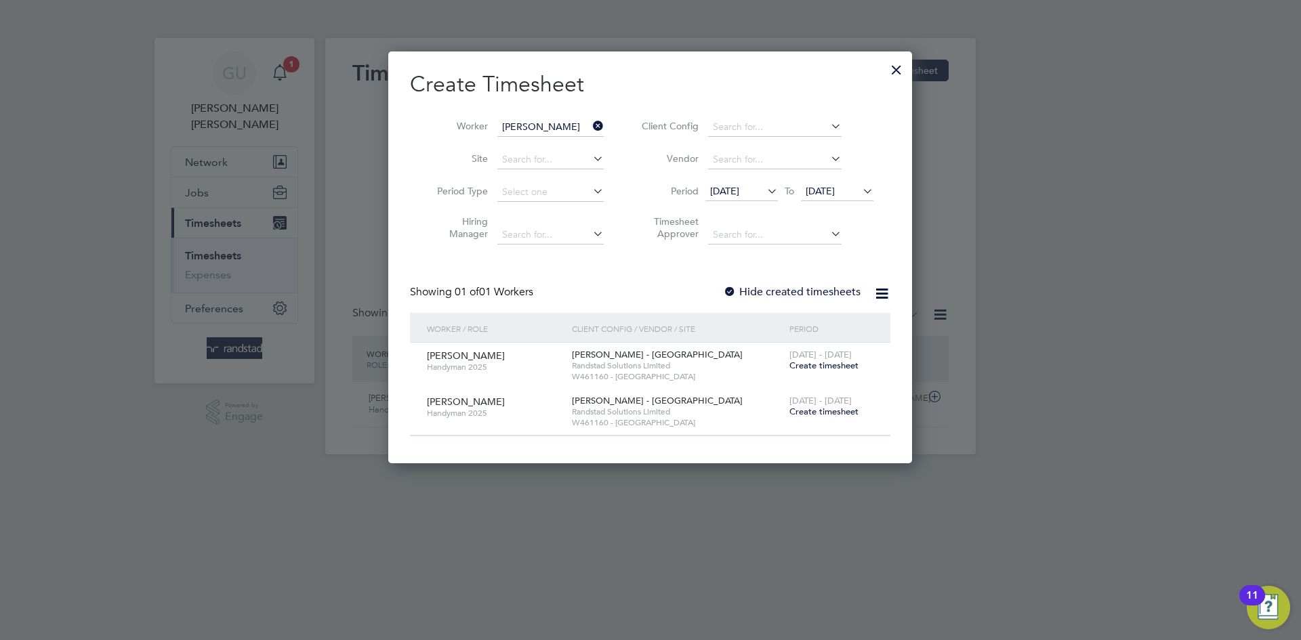
click at [730, 289] on div at bounding box center [730, 293] width 14 height 14
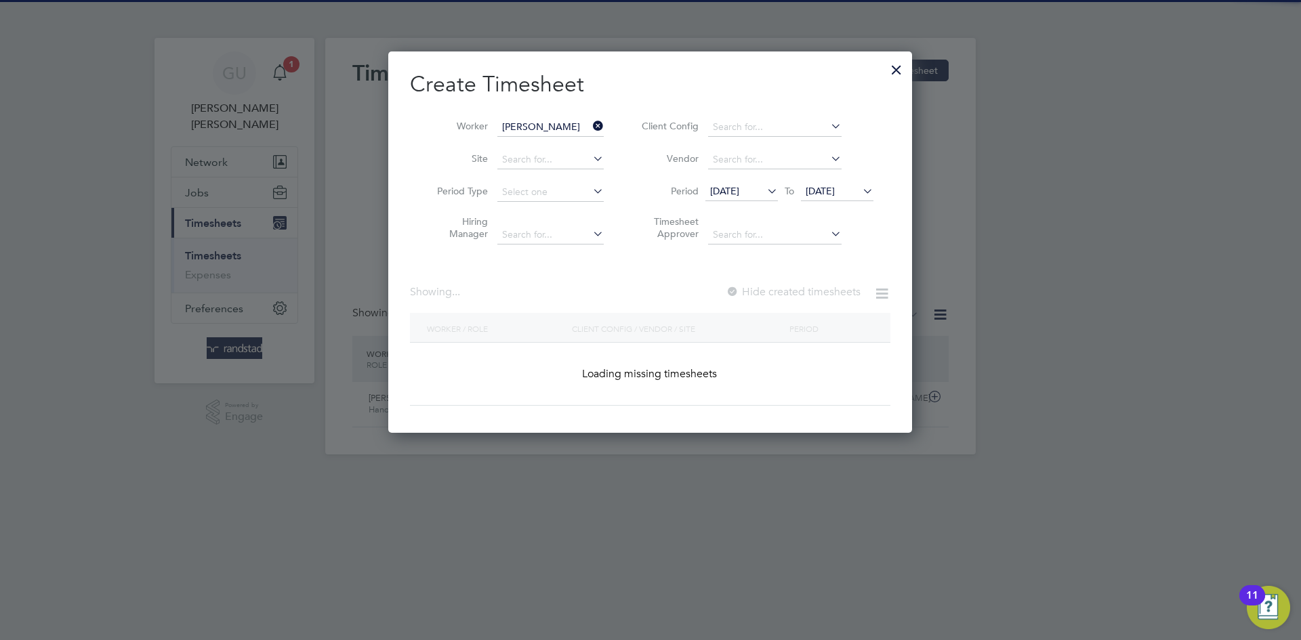
scroll to position [458, 524]
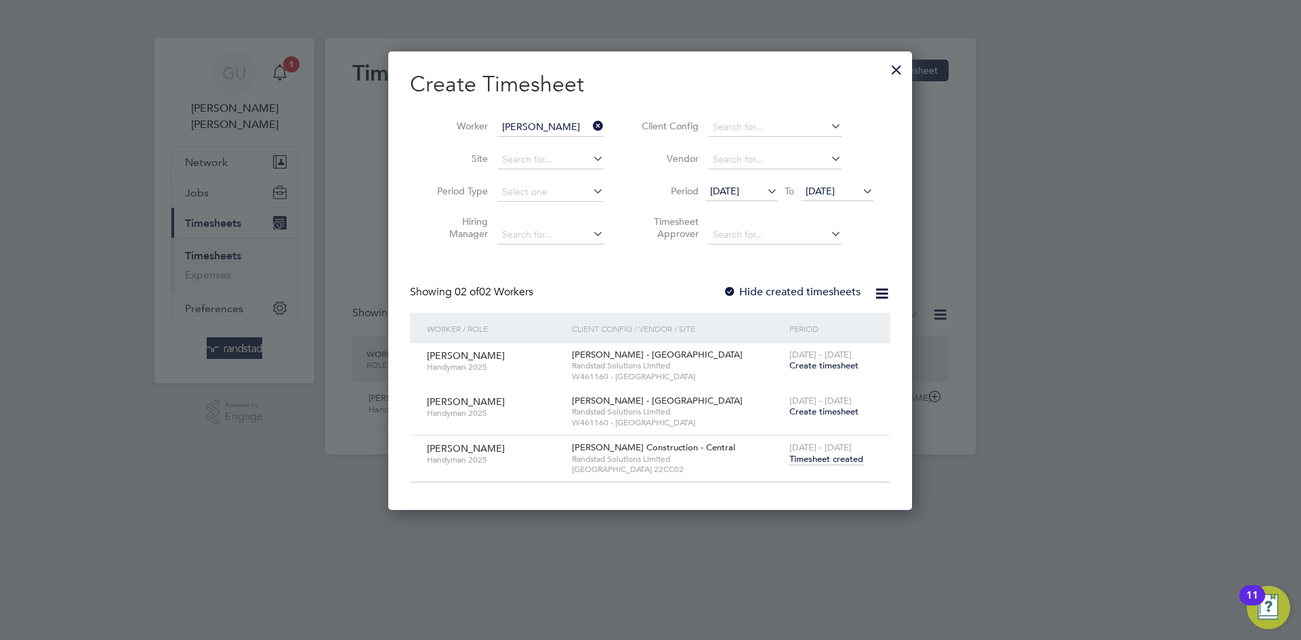
click at [812, 453] on span "Timesheet created" at bounding box center [826, 459] width 74 height 12
